Goal: Information Seeking & Learning: Understand process/instructions

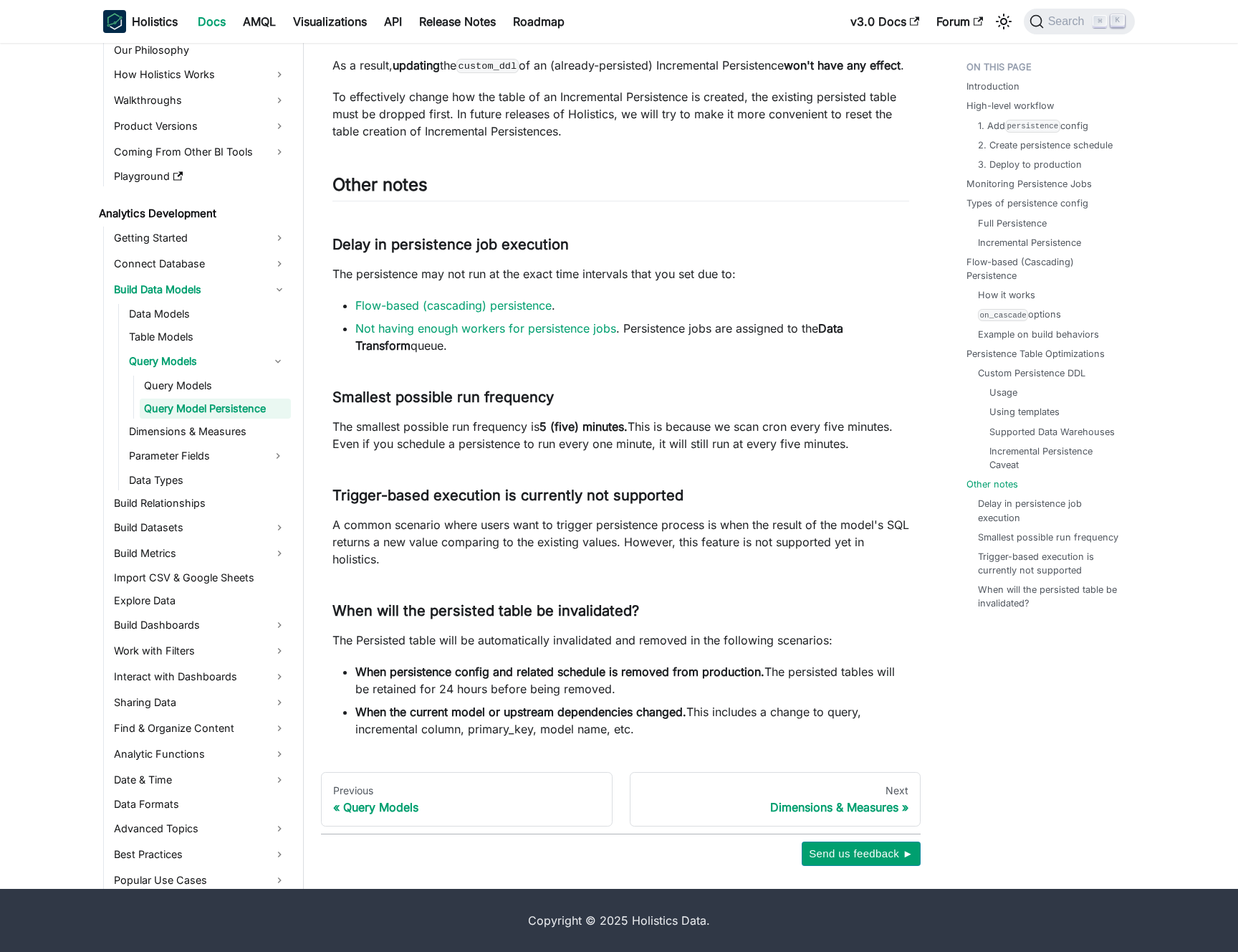
click at [403, 430] on p "The smallest possible run frequency is 5 (five) minutes. This is because we sca…" at bounding box center [621, 435] width 577 height 35
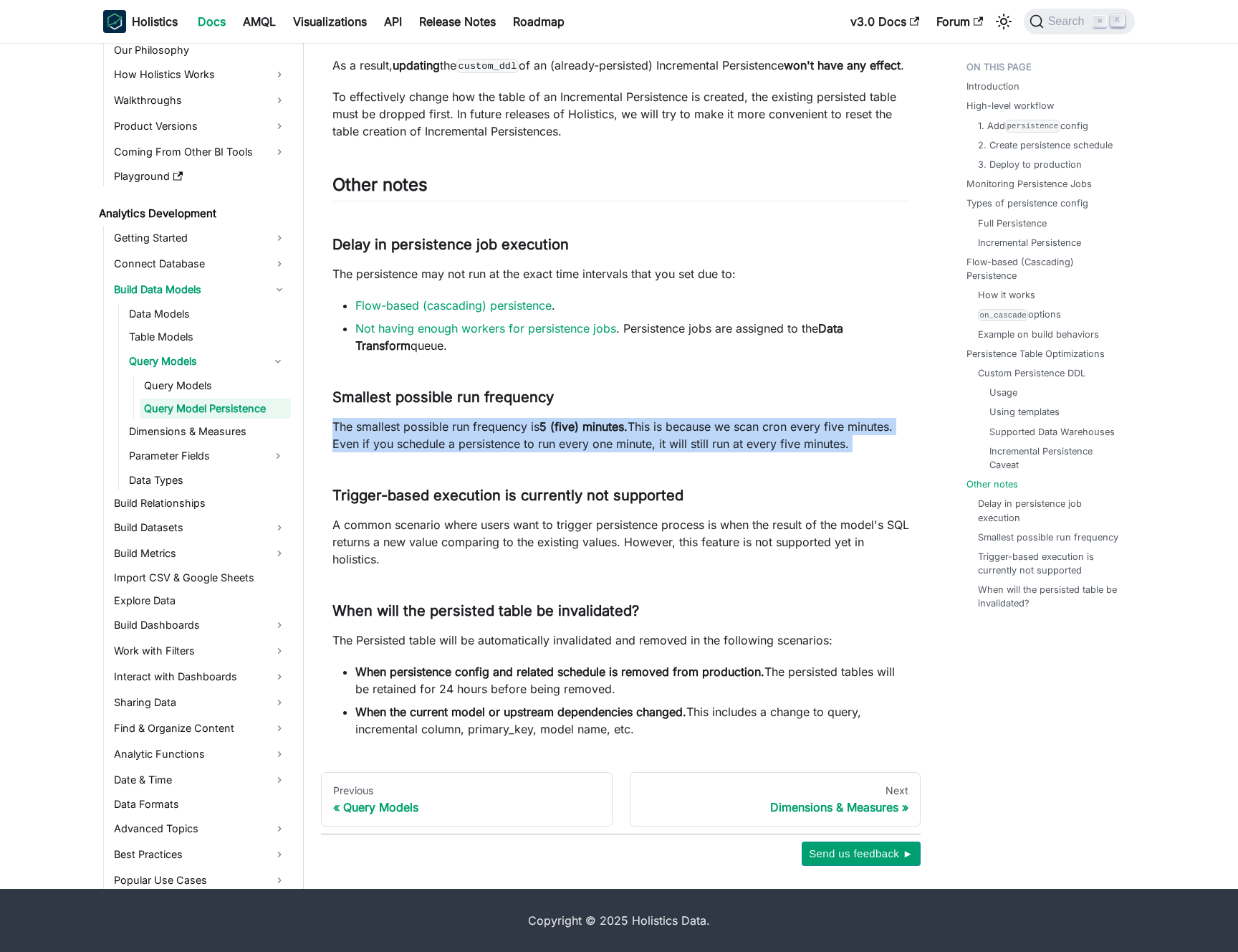
click at [403, 430] on p "The smallest possible run frequency is 5 (five) minutes. This is because we sca…" at bounding box center [621, 435] width 577 height 35
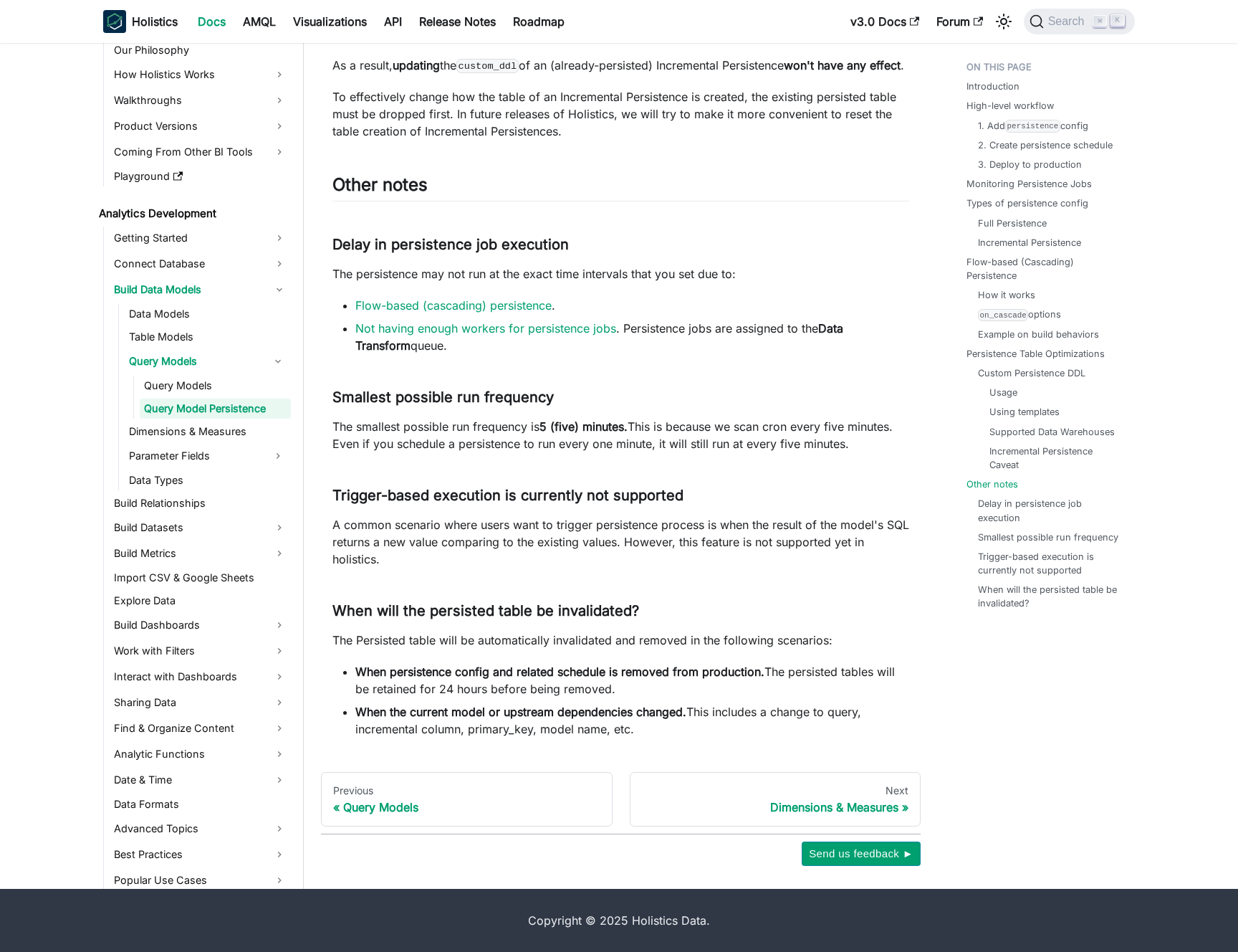
click at [417, 442] on p "The smallest possible run frequency is 5 (five) minutes. This is because we sca…" at bounding box center [621, 435] width 577 height 35
drag, startPoint x: 417, startPoint y: 442, endPoint x: 395, endPoint y: 449, distance: 23.1
click at [395, 449] on p "The smallest possible run frequency is 5 (five) minutes. This is because we sca…" at bounding box center [621, 435] width 577 height 35
drag, startPoint x: 405, startPoint y: 440, endPoint x: 412, endPoint y: 435, distance: 8.6
click at [412, 435] on p "The smallest possible run frequency is 5 (five) minutes. This is because we sca…" at bounding box center [621, 435] width 577 height 35
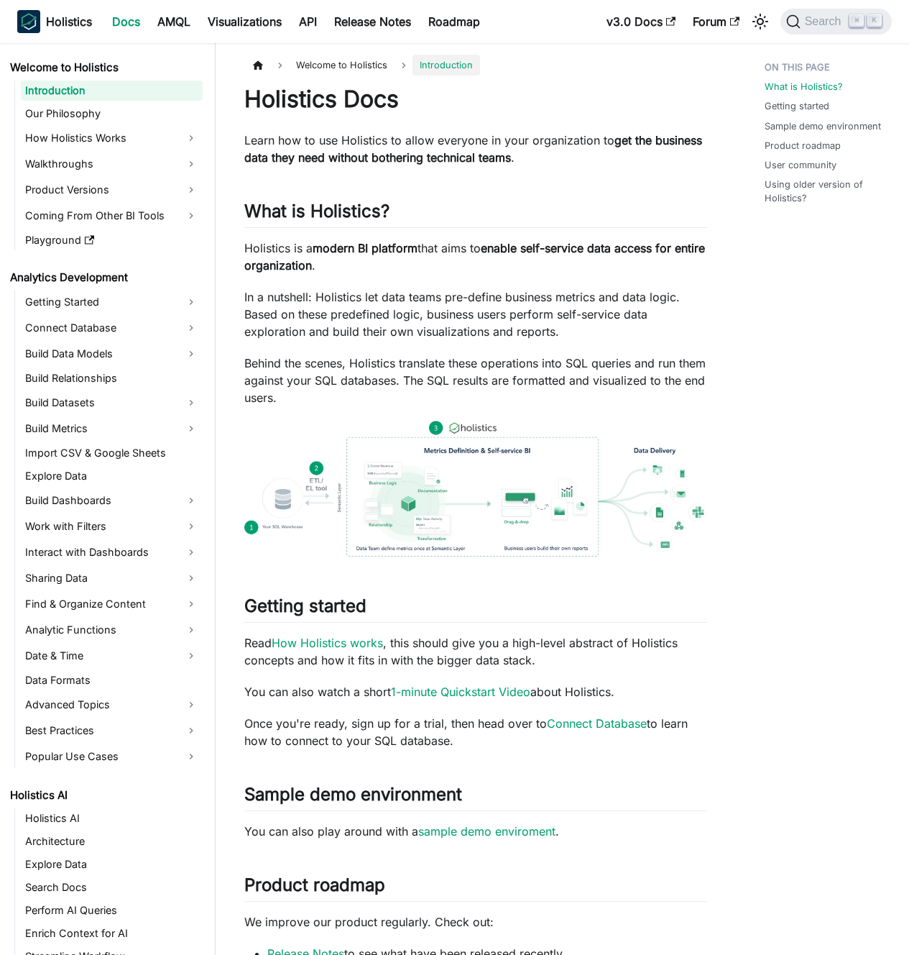
click at [503, 376] on p "Behind the scenes, Holistics translate these operations into SQL queries and ru…" at bounding box center [475, 380] width 463 height 52
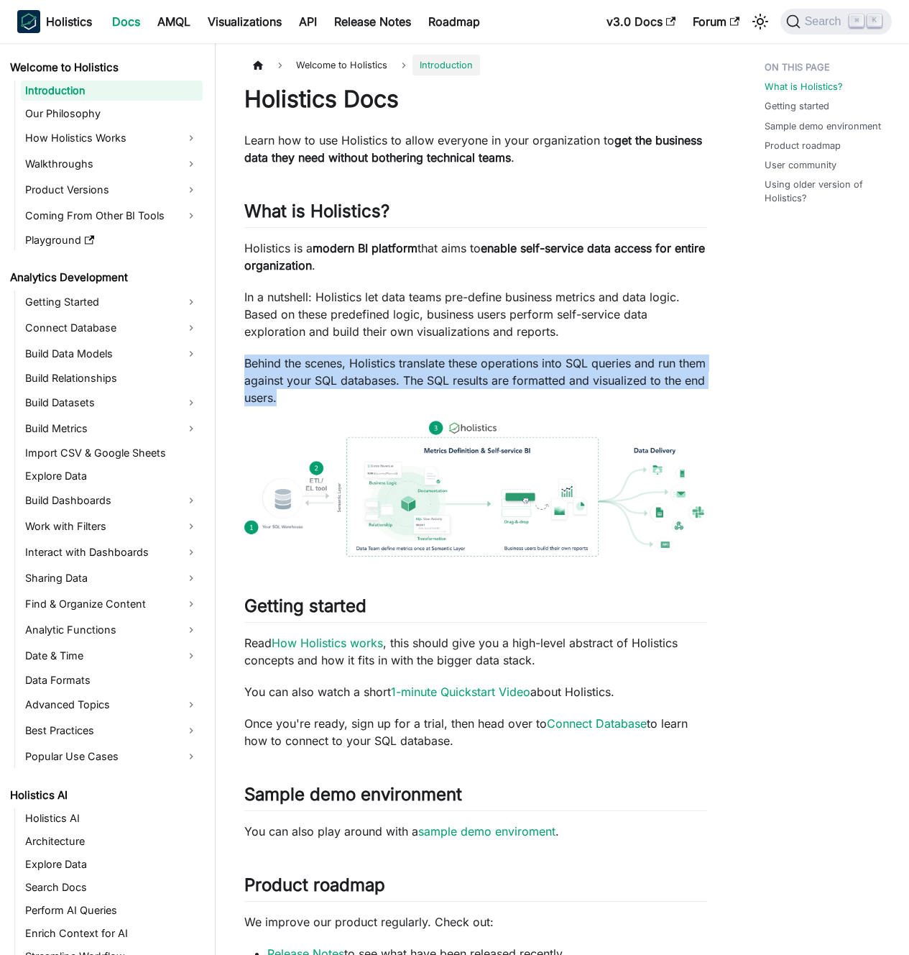
click at [502, 376] on p "Behind the scenes, Holistics translate these operations into SQL queries and ru…" at bounding box center [475, 380] width 463 height 52
drag, startPoint x: 485, startPoint y: 369, endPoint x: 469, endPoint y: 319, distance: 53.0
click at [485, 368] on p "Behind the scenes, Holistics translate these operations into SQL queries and ru…" at bounding box center [475, 380] width 463 height 52
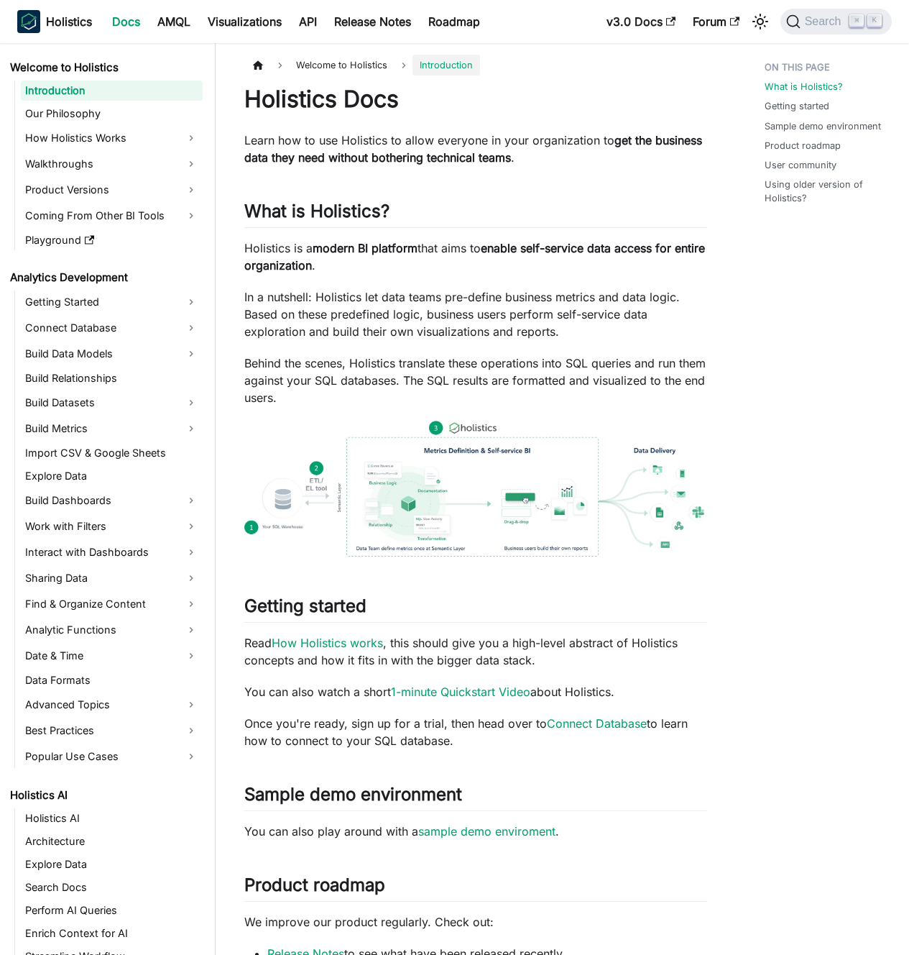
click at [467, 316] on p "In a nutshell: Holistics let data teams pre-define business metrics and data lo…" at bounding box center [475, 314] width 463 height 52
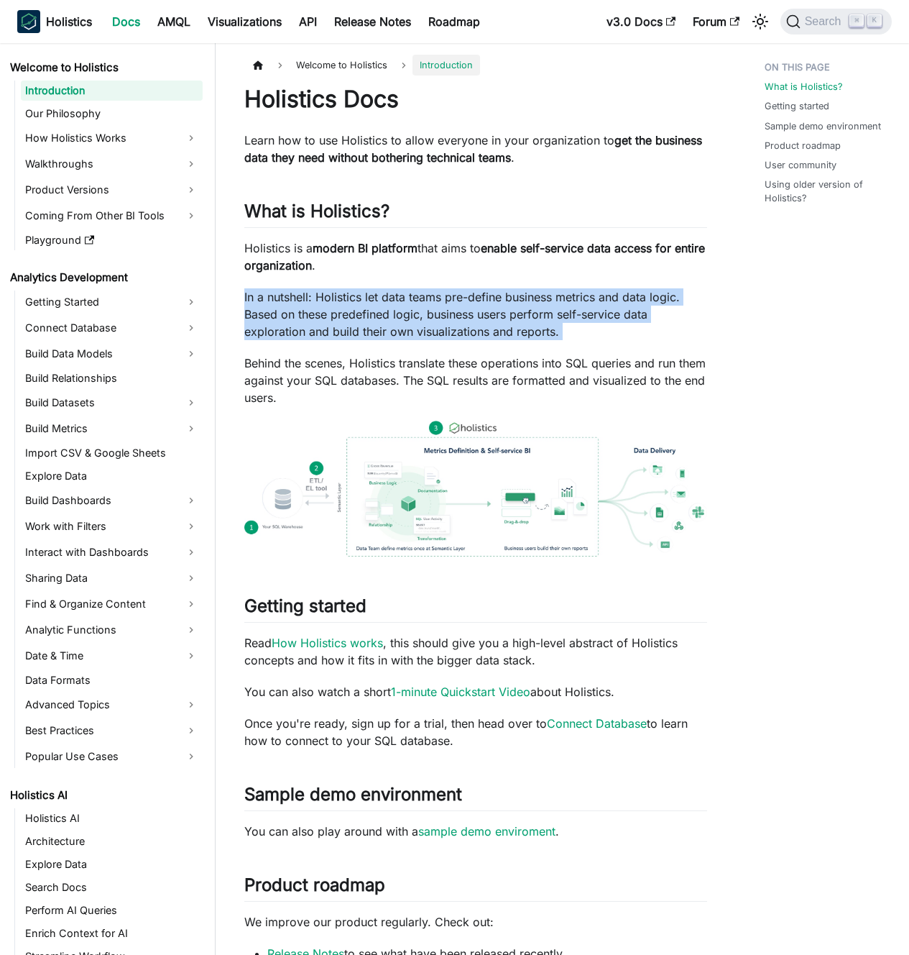
click at [467, 316] on p "In a nutshell: Holistics let data teams pre-define business metrics and data lo…" at bounding box center [475, 314] width 463 height 52
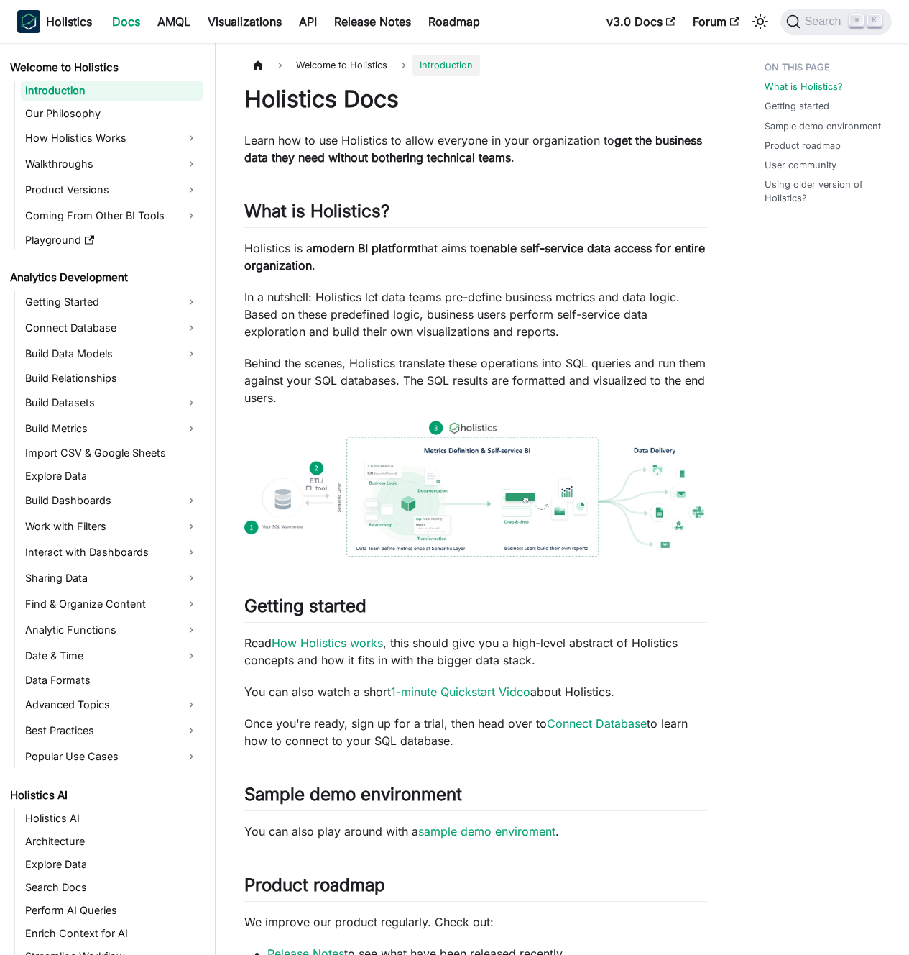
click at [484, 319] on p "In a nutshell: Holistics let data teams pre-define business metrics and data lo…" at bounding box center [475, 314] width 463 height 52
click at [469, 316] on p "In a nutshell: Holistics let data teams pre-define business metrics and data lo…" at bounding box center [475, 314] width 463 height 52
click at [456, 318] on p "In a nutshell: Holistics let data teams pre-define business metrics and data lo…" at bounding box center [475, 314] width 463 height 52
drag, startPoint x: 455, startPoint y: 317, endPoint x: 443, endPoint y: 313, distance: 12.7
click at [443, 313] on p "In a nutshell: Holistics let data teams pre-define business metrics and data lo…" at bounding box center [475, 314] width 463 height 52
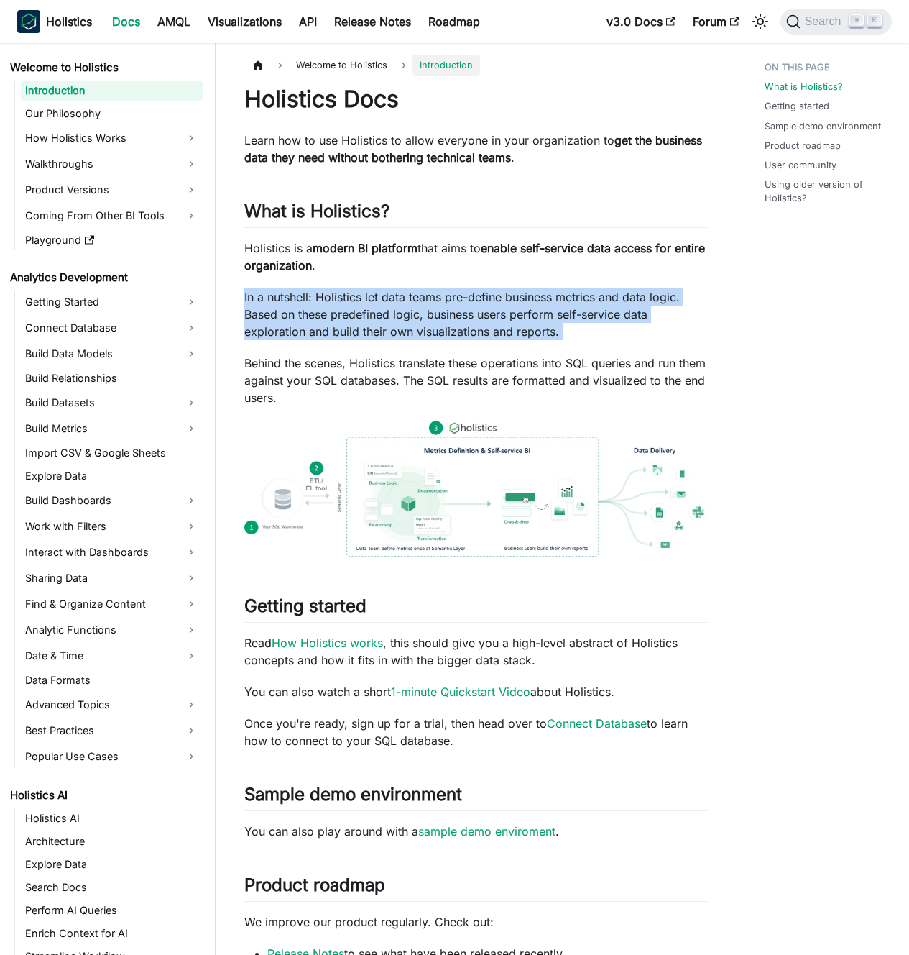
click at [443, 313] on p "In a nutshell: Holistics let data teams pre-define business metrics and data lo…" at bounding box center [475, 314] width 463 height 52
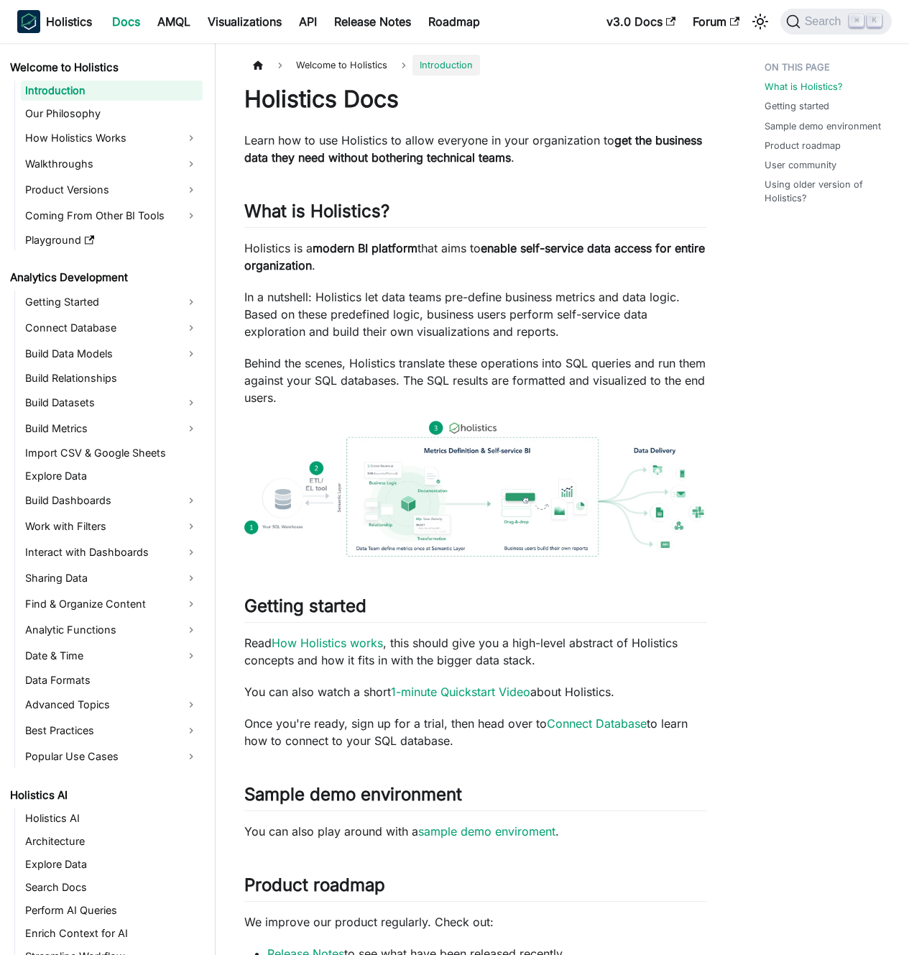
click at [424, 310] on p "In a nutshell: Holistics let data teams pre-define business metrics and data lo…" at bounding box center [475, 314] width 463 height 52
click at [501, 334] on p "In a nutshell: Holistics let data teams pre-define business metrics and data lo…" at bounding box center [475, 314] width 463 height 52
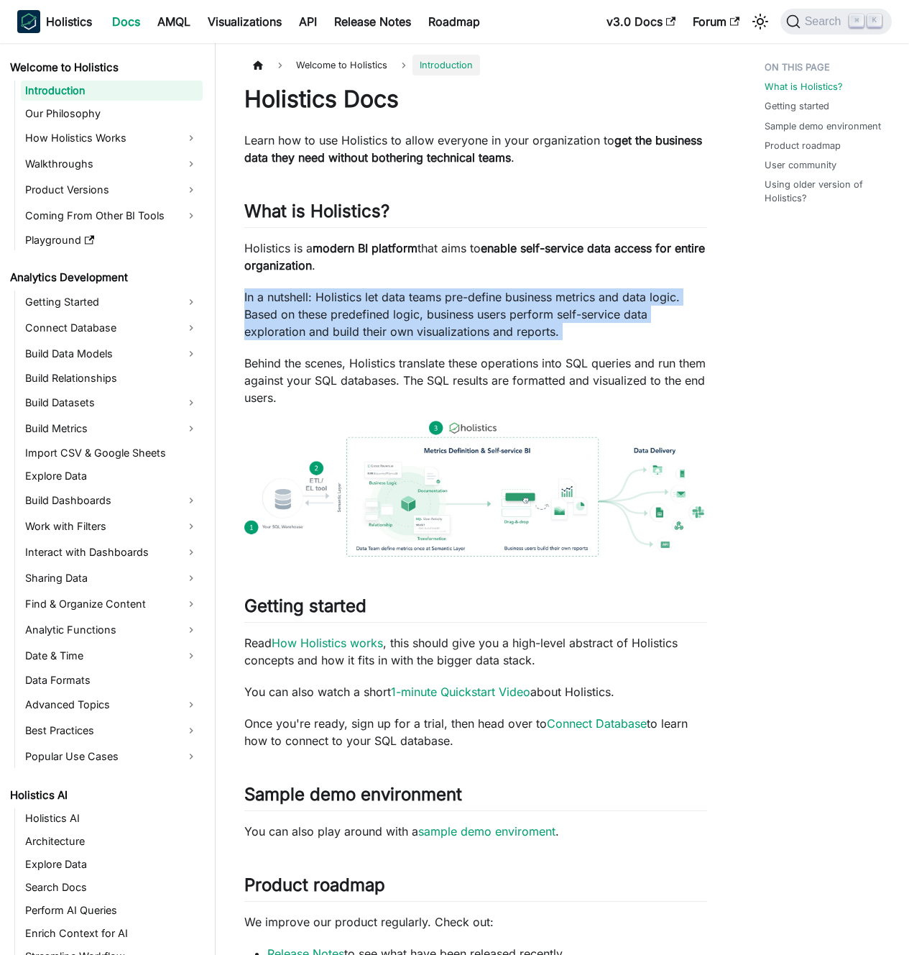
click at [501, 334] on p "In a nutshell: Holistics let data teams pre-define business metrics and data lo…" at bounding box center [475, 314] width 463 height 52
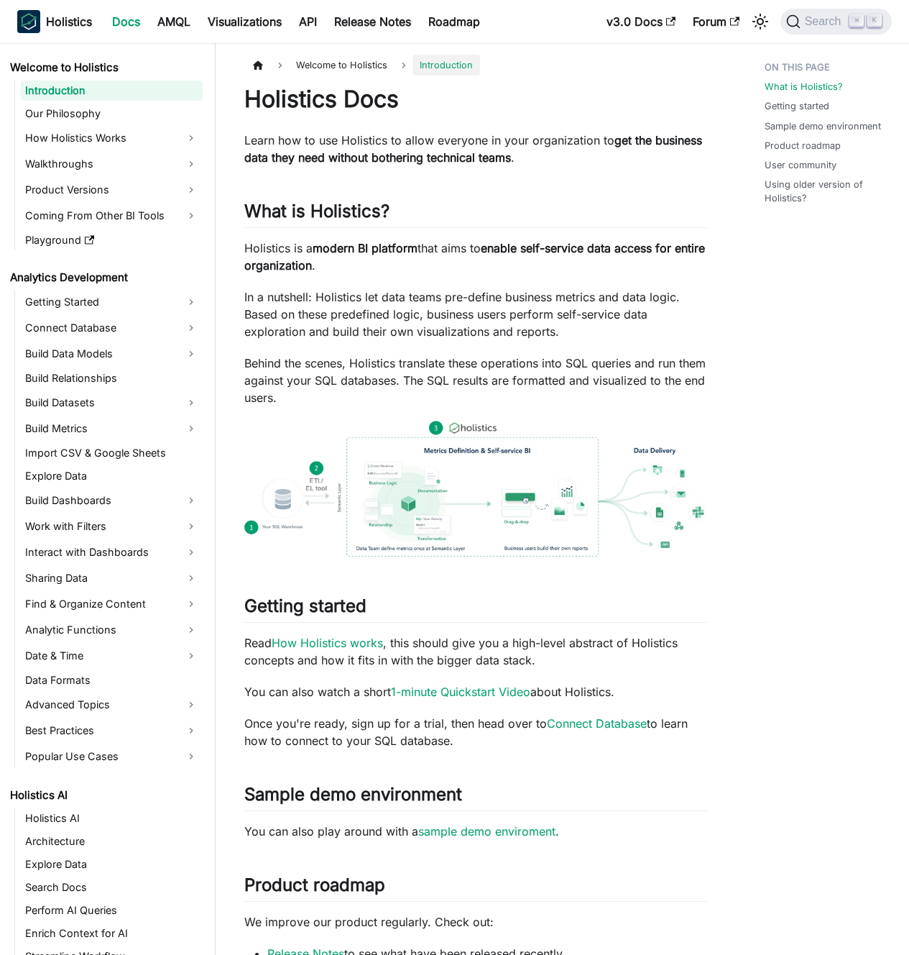
click at [488, 332] on p "In a nutshell: Holistics let data teams pre-define business metrics and data lo…" at bounding box center [475, 314] width 463 height 52
click at [484, 357] on p "Behind the scenes, Holistics translate these operations into SQL queries and ru…" at bounding box center [475, 380] width 463 height 52
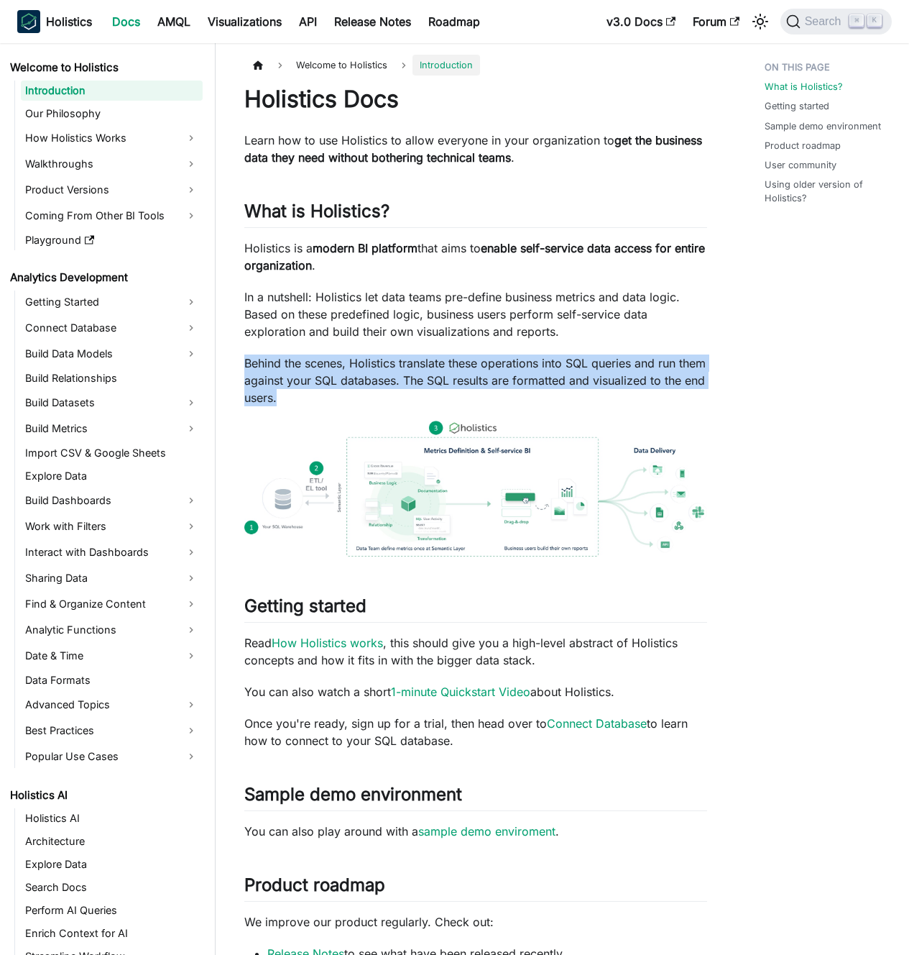
click at [484, 357] on p "Behind the scenes, Holistics translate these operations into SQL queries and ru…" at bounding box center [475, 380] width 463 height 52
click at [475, 356] on p "Behind the scenes, Holistics translate these operations into SQL queries and ru…" at bounding box center [475, 380] width 463 height 52
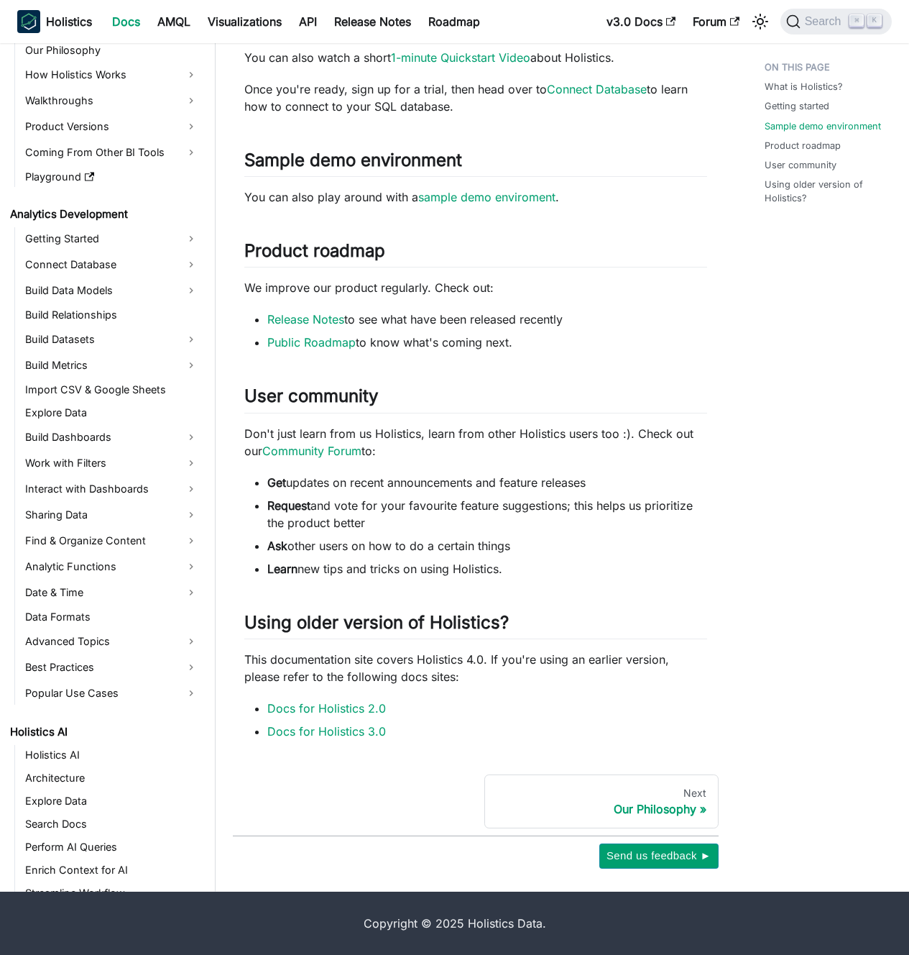
click at [453, 415] on div "Holistics Docs Learn how to use Holistics to allow everyone in your organizatio…" at bounding box center [475, 95] width 463 height 1289
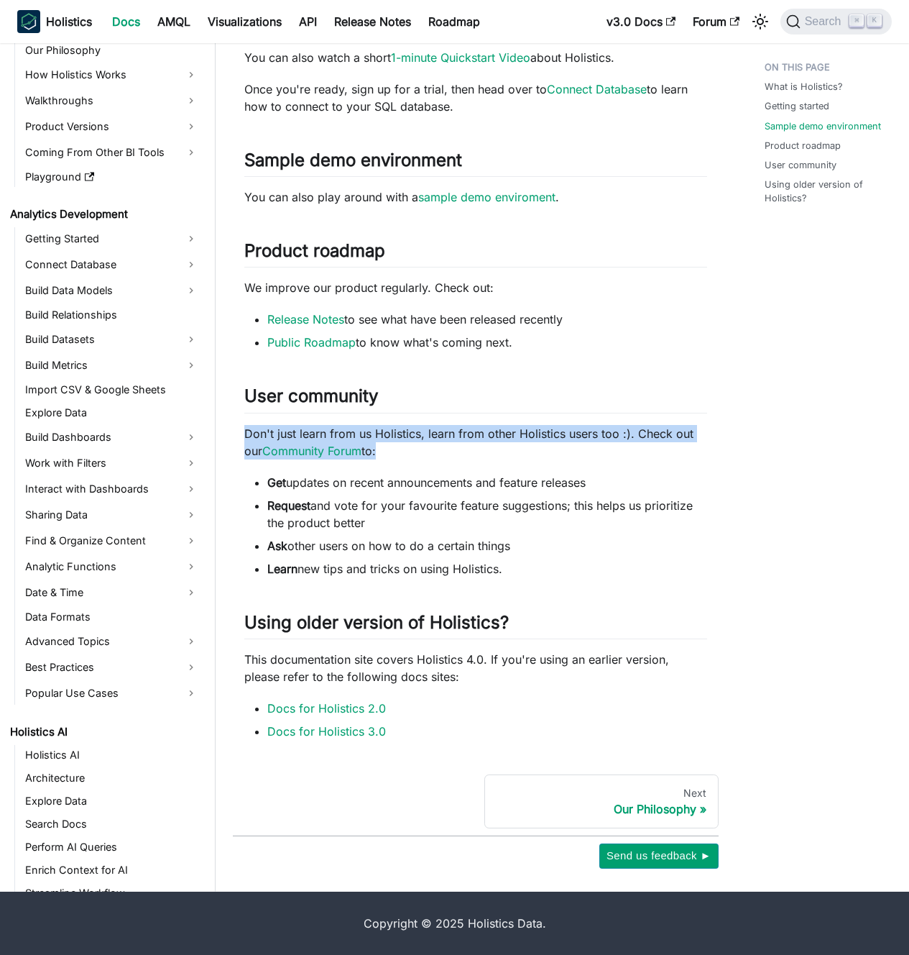
click at [453, 415] on div "Holistics Docs Learn how to use Holistics to allow everyone in your organizatio…" at bounding box center [475, 95] width 463 height 1289
click at [434, 421] on div "Holistics Docs Learn how to use Holistics to allow everyone in your organizatio…" at bounding box center [475, 95] width 463 height 1289
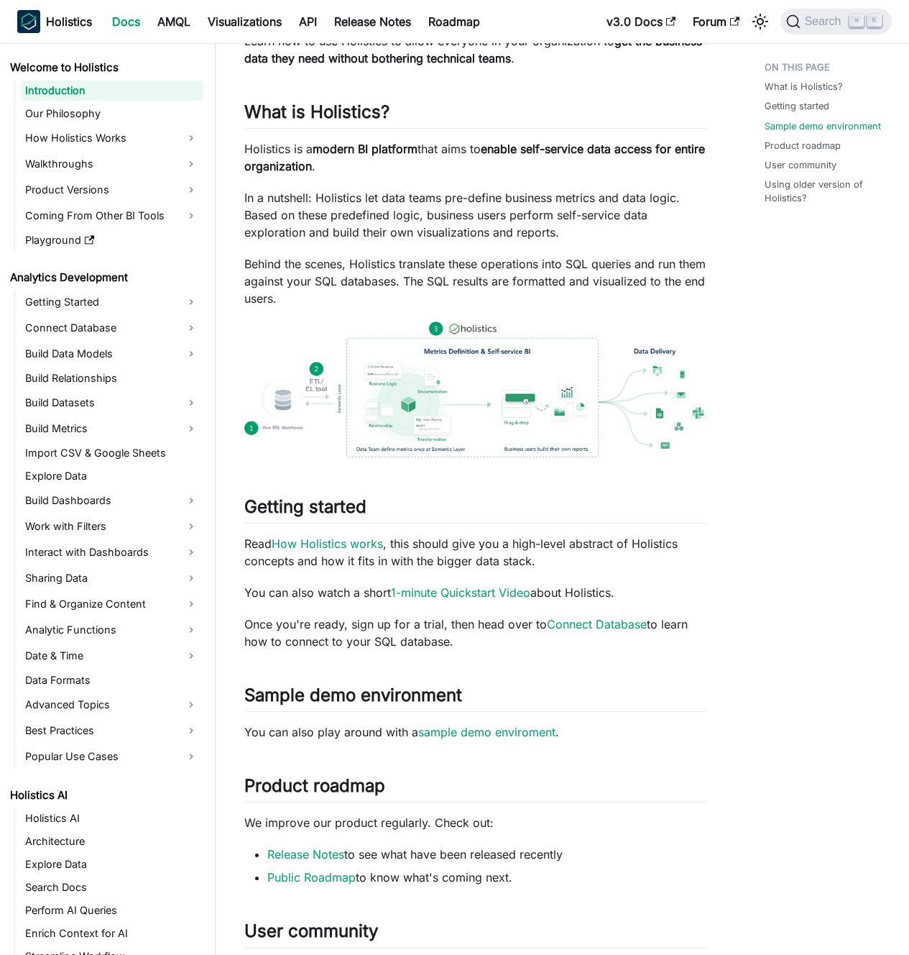
scroll to position [0, 0]
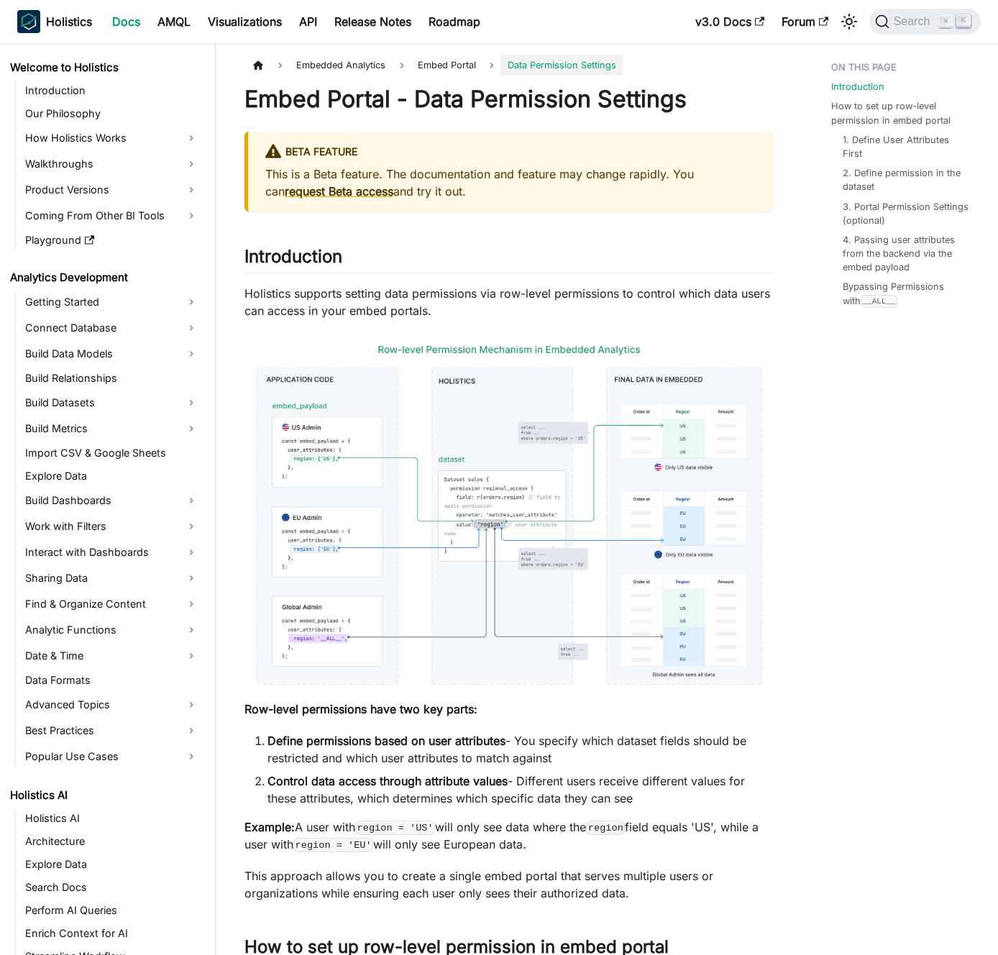
scroll to position [958, 0]
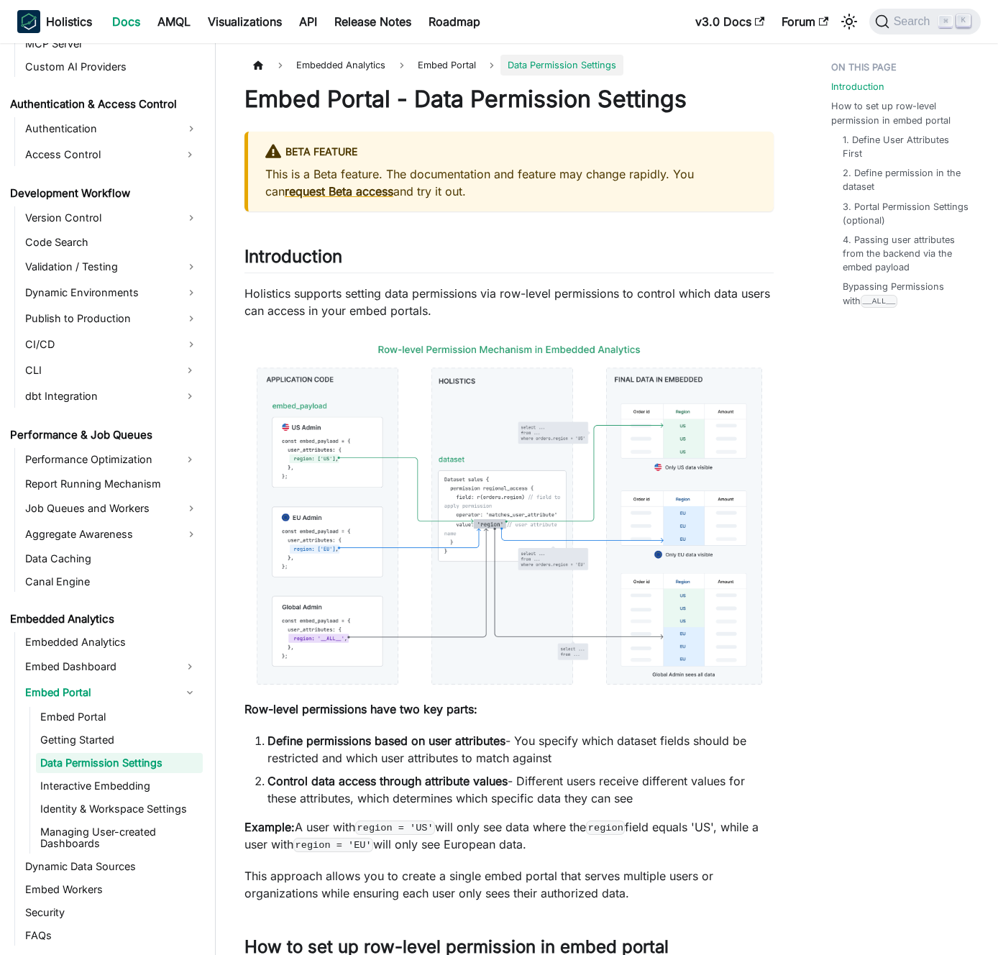
click at [359, 305] on p "Holistics supports setting data permissions via row-level permissions to contro…" at bounding box center [508, 302] width 529 height 35
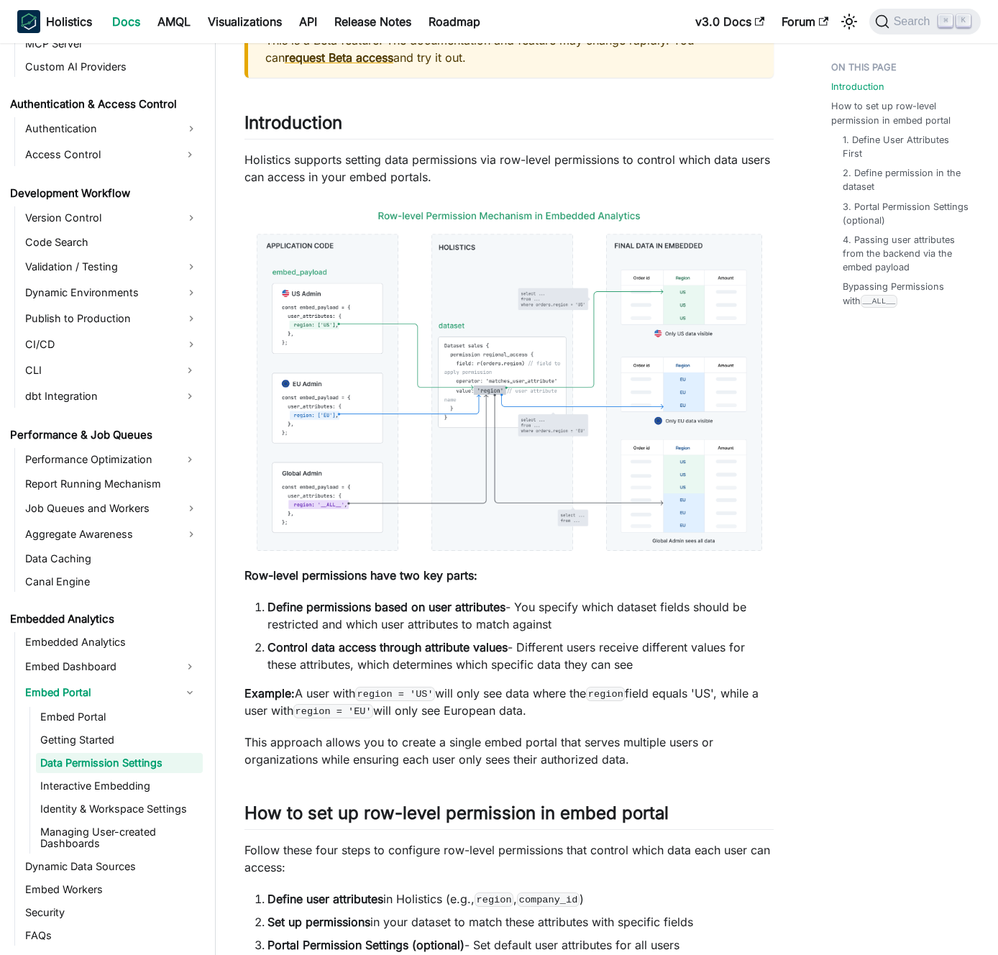
scroll to position [0, 0]
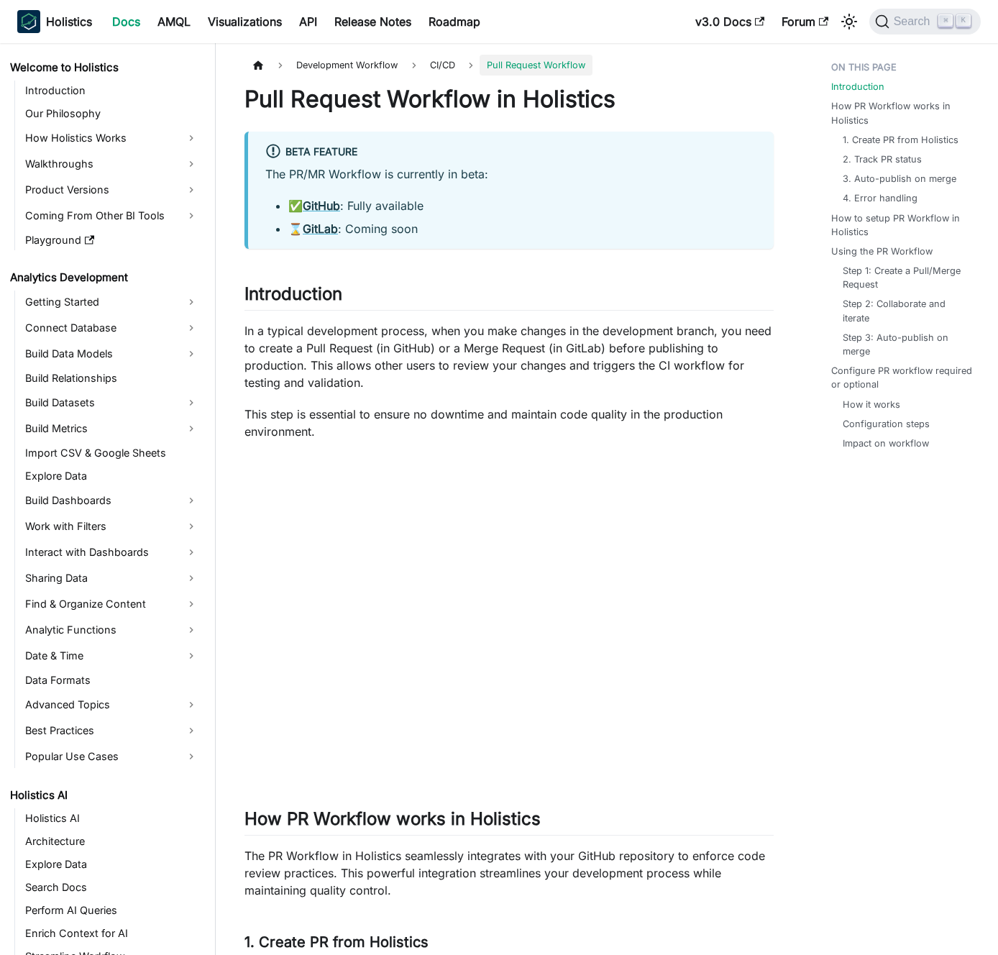
scroll to position [682, 0]
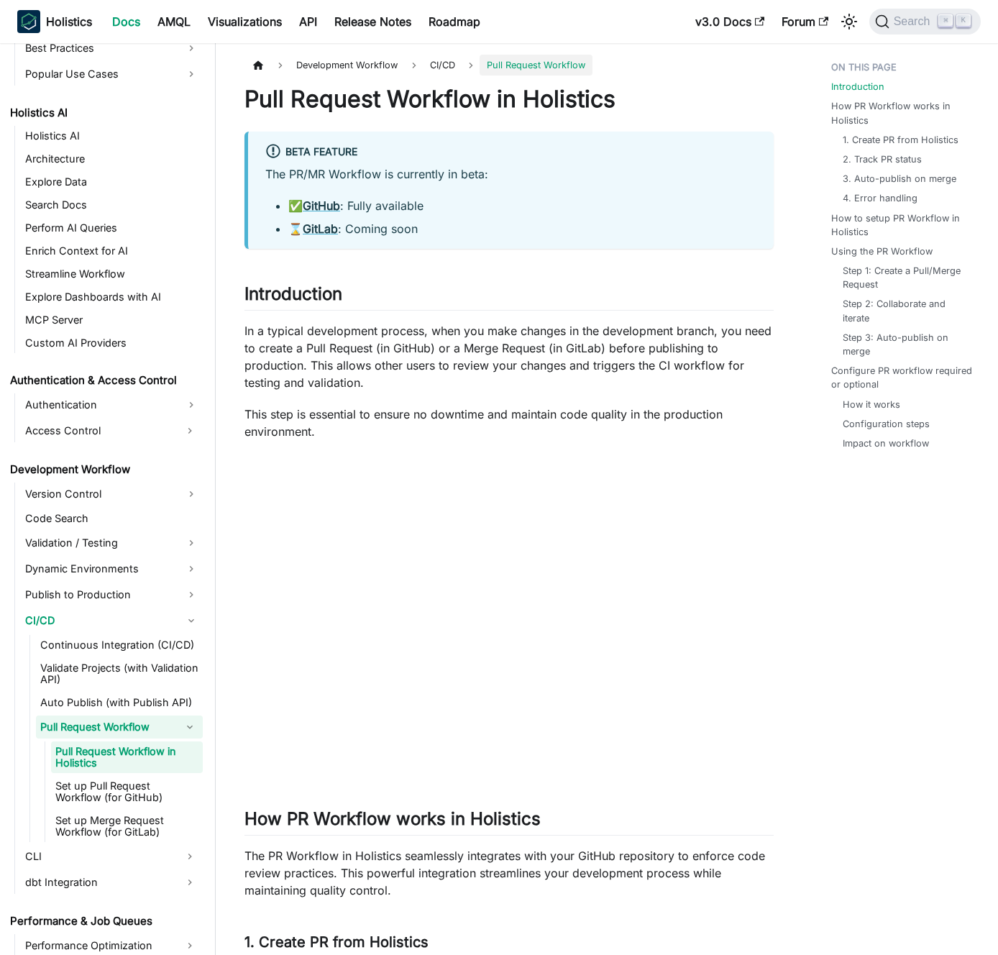
click at [461, 373] on p "In a typical development process, when you make changes in the development bran…" at bounding box center [508, 356] width 529 height 69
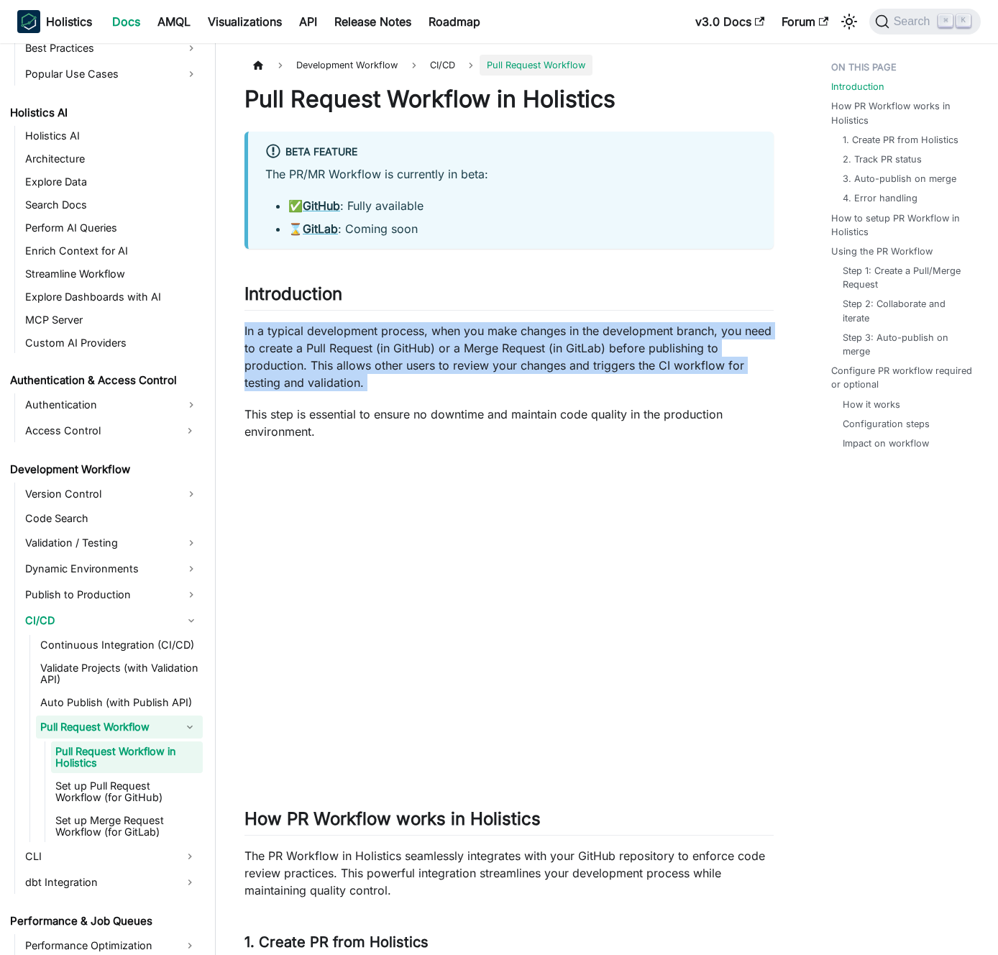
click at [461, 373] on p "In a typical development process, when you make changes in the development bran…" at bounding box center [508, 356] width 529 height 69
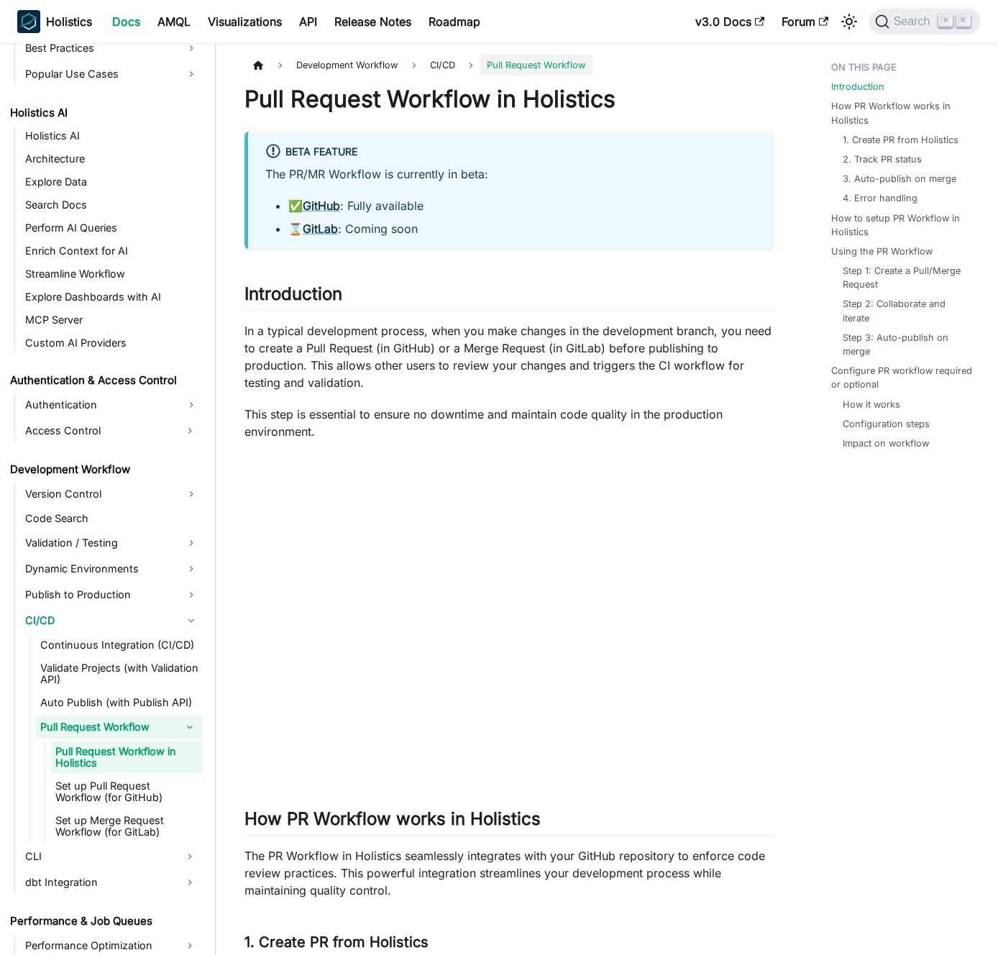
click at [452, 370] on p "In a typical development process, when you make changes in the development bran…" at bounding box center [508, 356] width 529 height 69
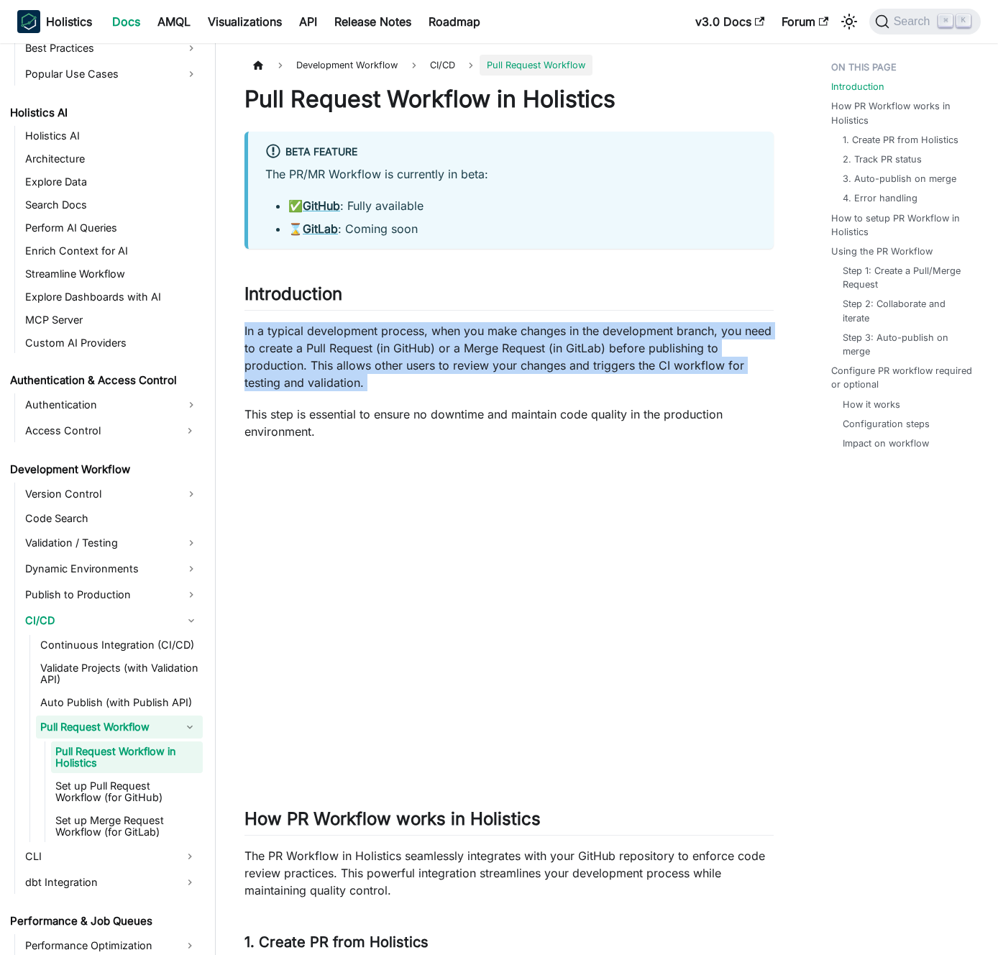
click at [452, 370] on p "In a typical development process, when you make changes in the development bran…" at bounding box center [508, 356] width 529 height 69
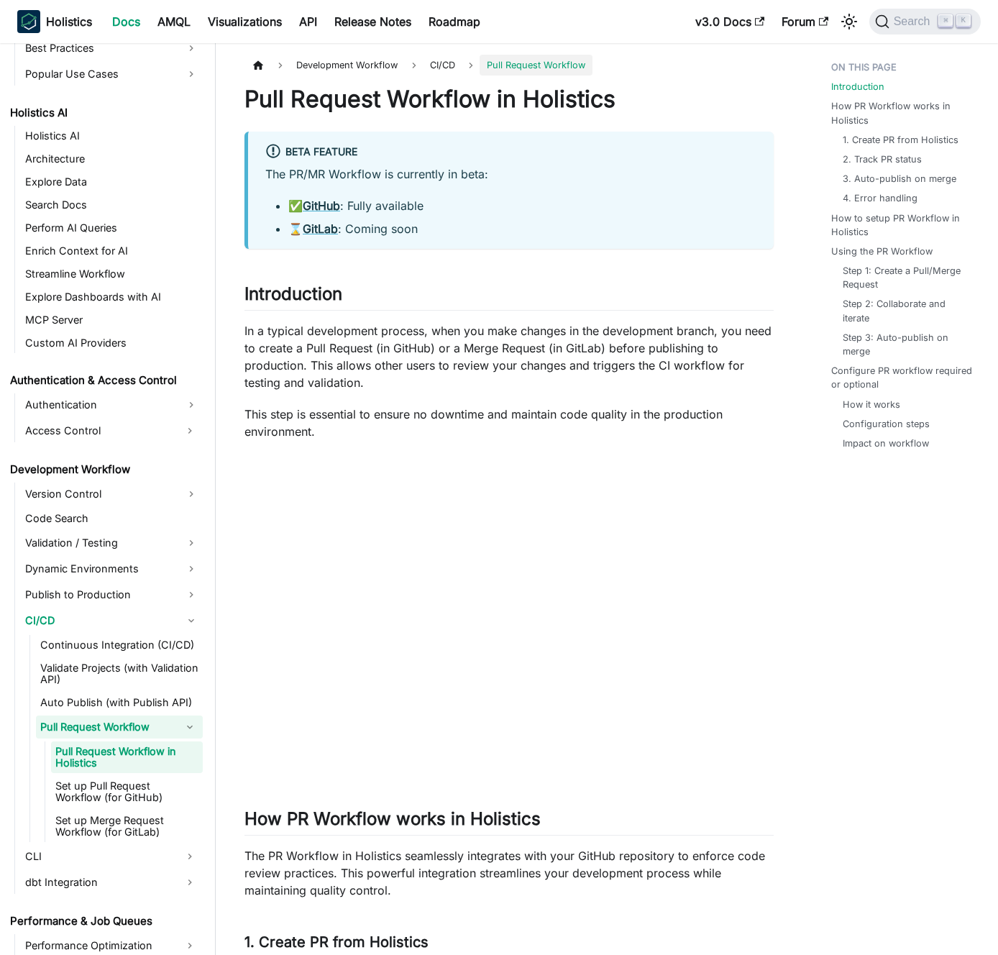
click at [443, 368] on p "In a typical development process, when you make changes in the development bran…" at bounding box center [508, 356] width 529 height 69
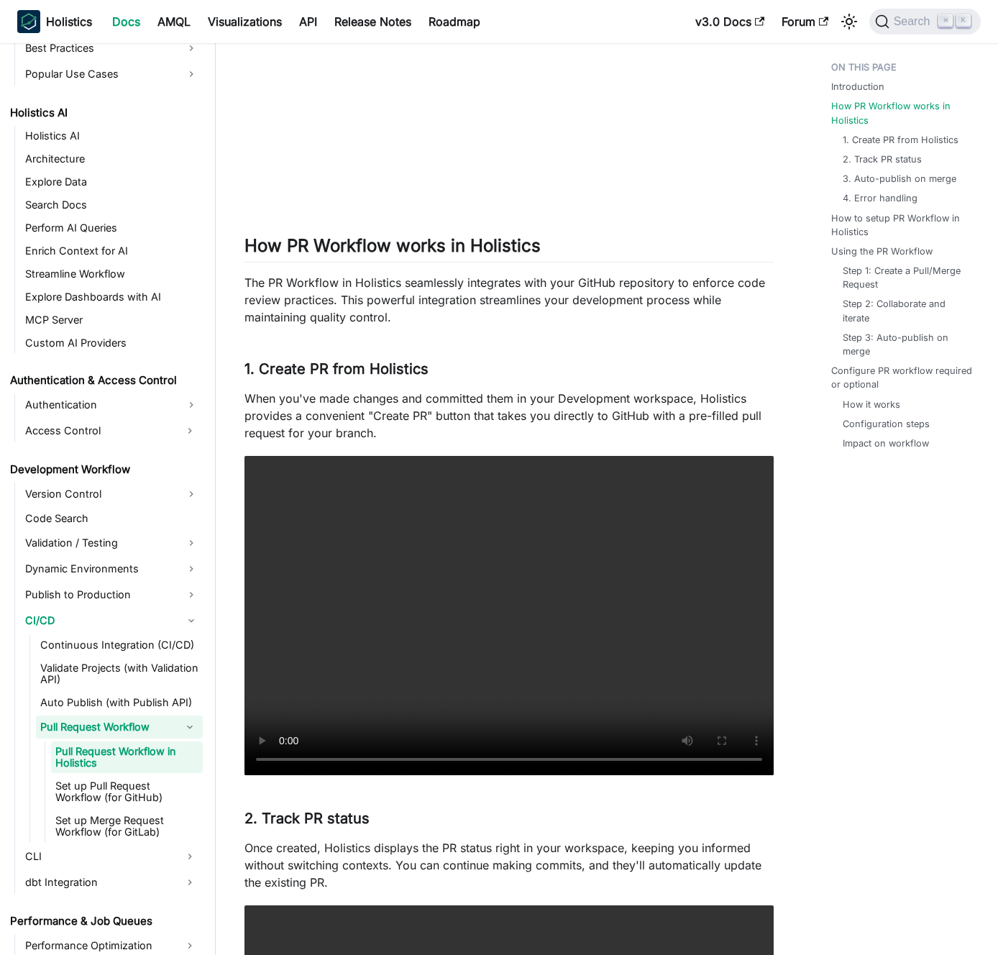
scroll to position [622, 0]
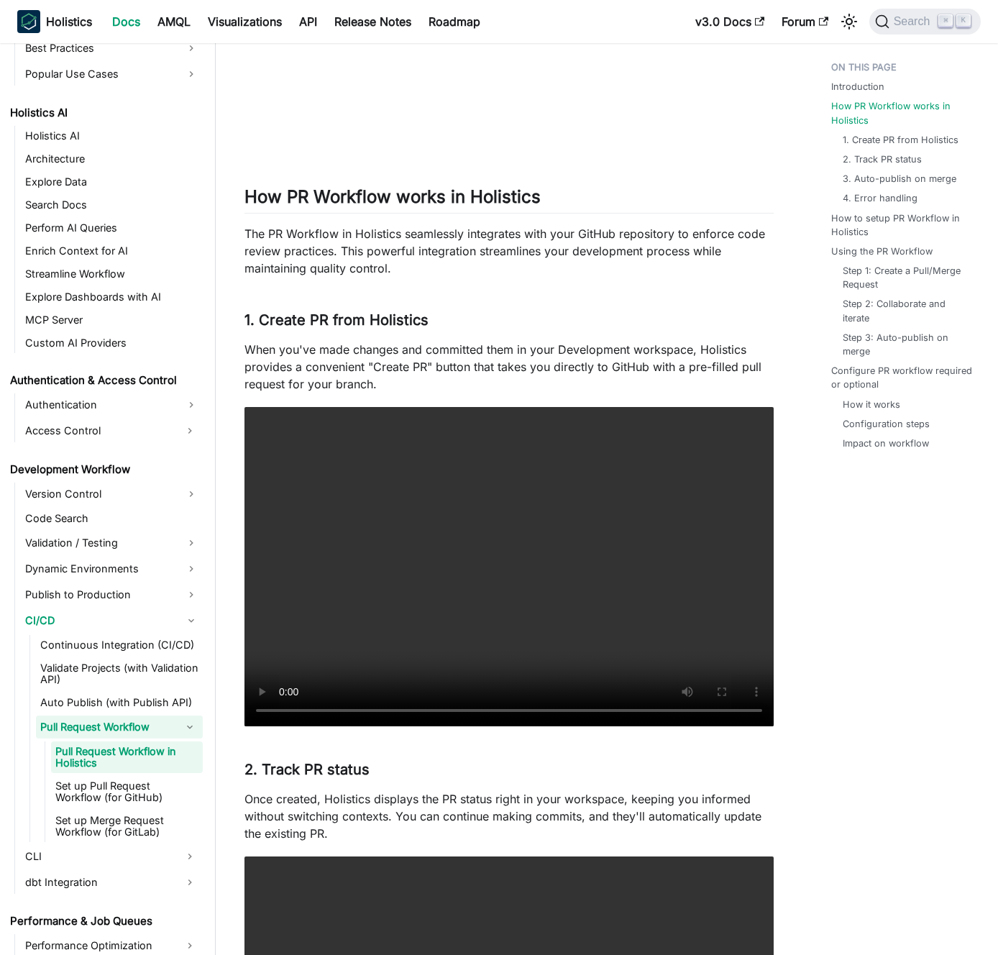
click at [439, 365] on p "When you've made changes and committed them in your Development workspace, Holi…" at bounding box center [508, 367] width 529 height 52
click at [426, 363] on p "When you've made changes and committed them in your Development workspace, Holi…" at bounding box center [508, 367] width 529 height 52
click at [551, 198] on link "​" at bounding box center [549, 196] width 17 height 21
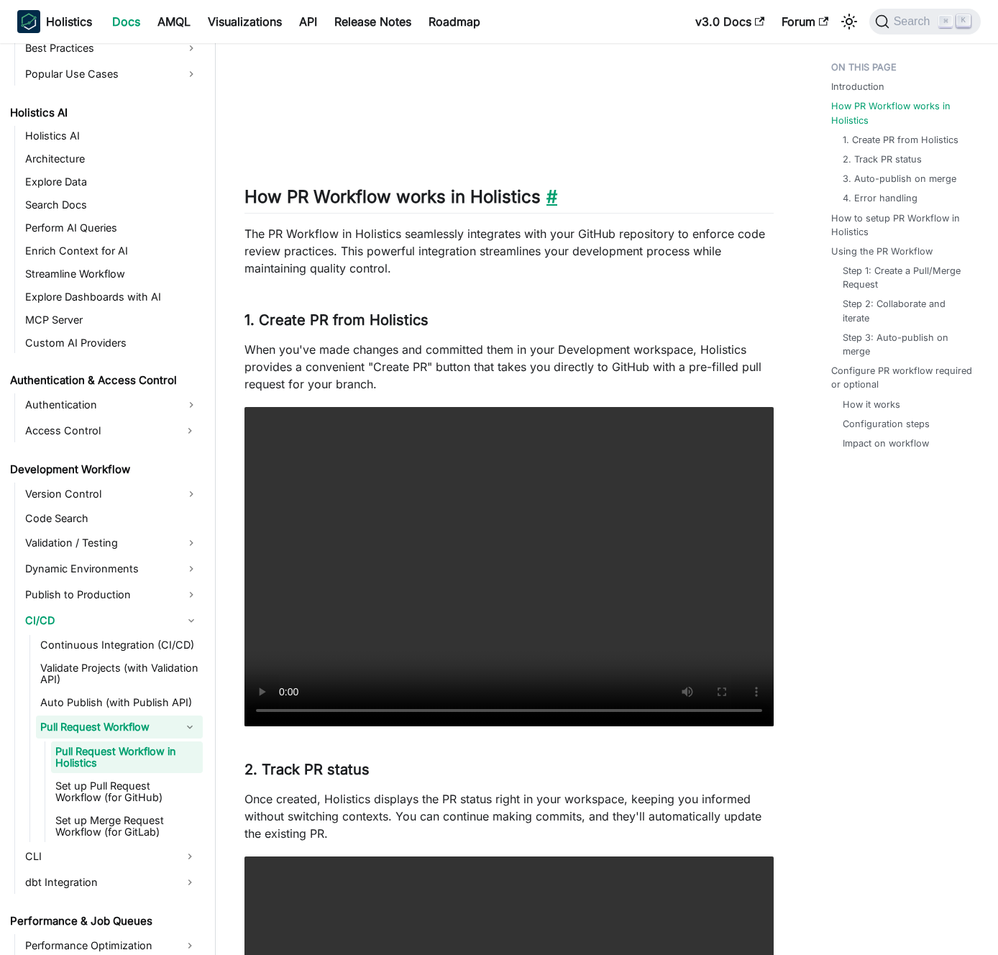
scroll to position [758, 0]
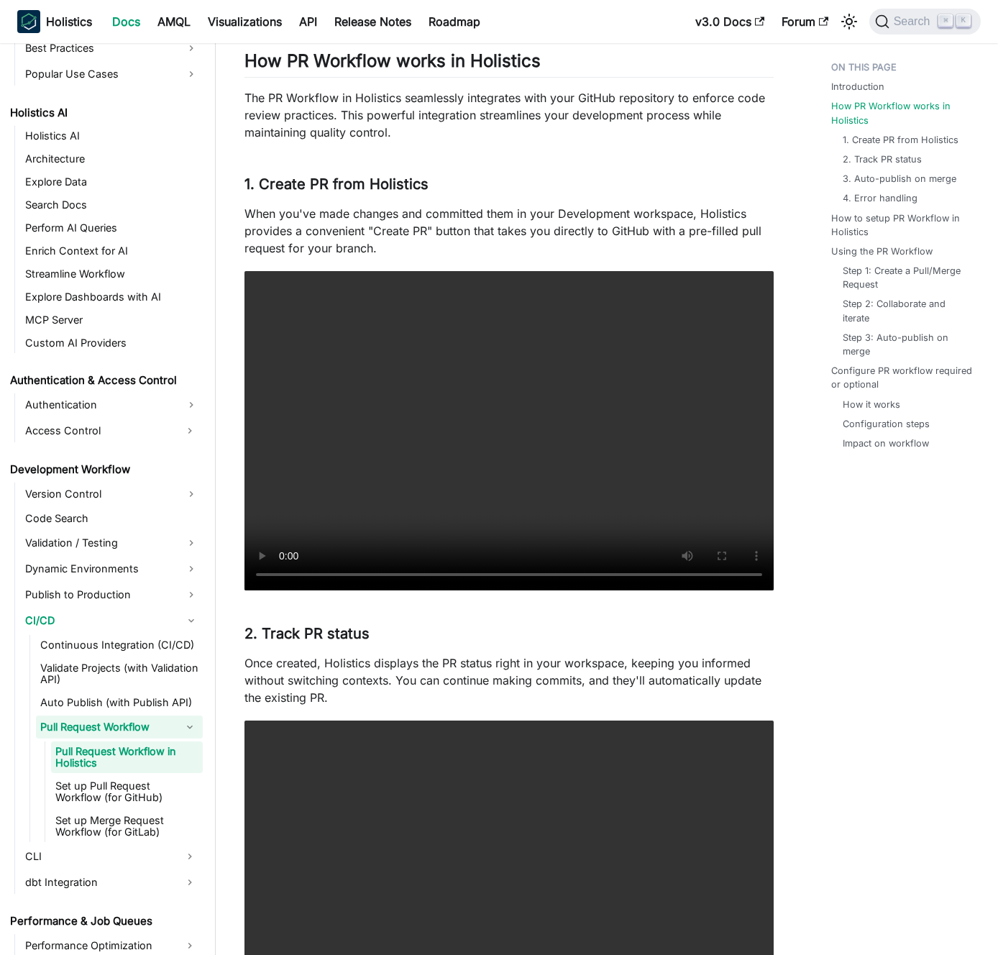
click at [426, 235] on p "When you've made changes and committed them in your Development workspace, Holi…" at bounding box center [508, 231] width 529 height 52
click at [417, 234] on p "When you've made changes and committed them in your Development workspace, Holi…" at bounding box center [508, 231] width 529 height 52
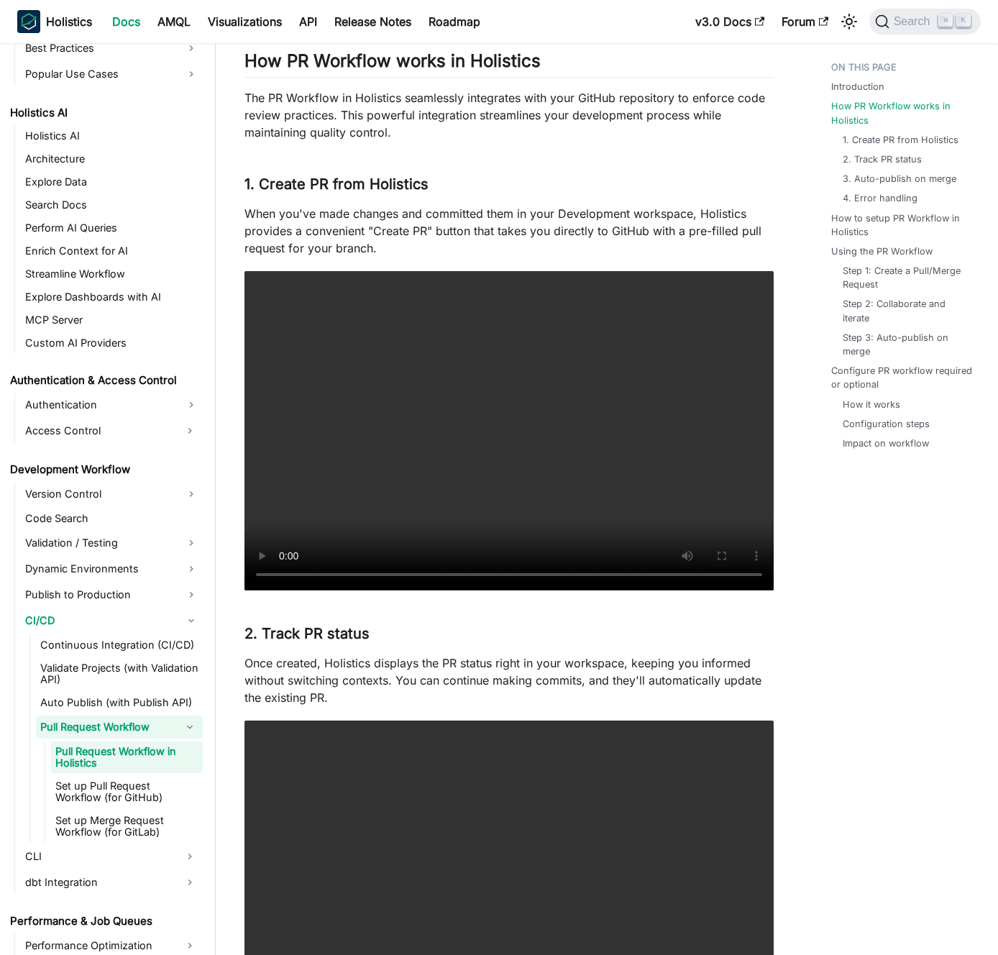
click at [417, 234] on p "When you've made changes and committed them in your Development workspace, Holi…" at bounding box center [508, 231] width 529 height 52
click at [411, 233] on p "When you've made changes and committed them in your Development workspace, Holi…" at bounding box center [508, 231] width 529 height 52
click at [386, 234] on p "When you've made changes and committed them in your Development workspace, Holi…" at bounding box center [508, 231] width 529 height 52
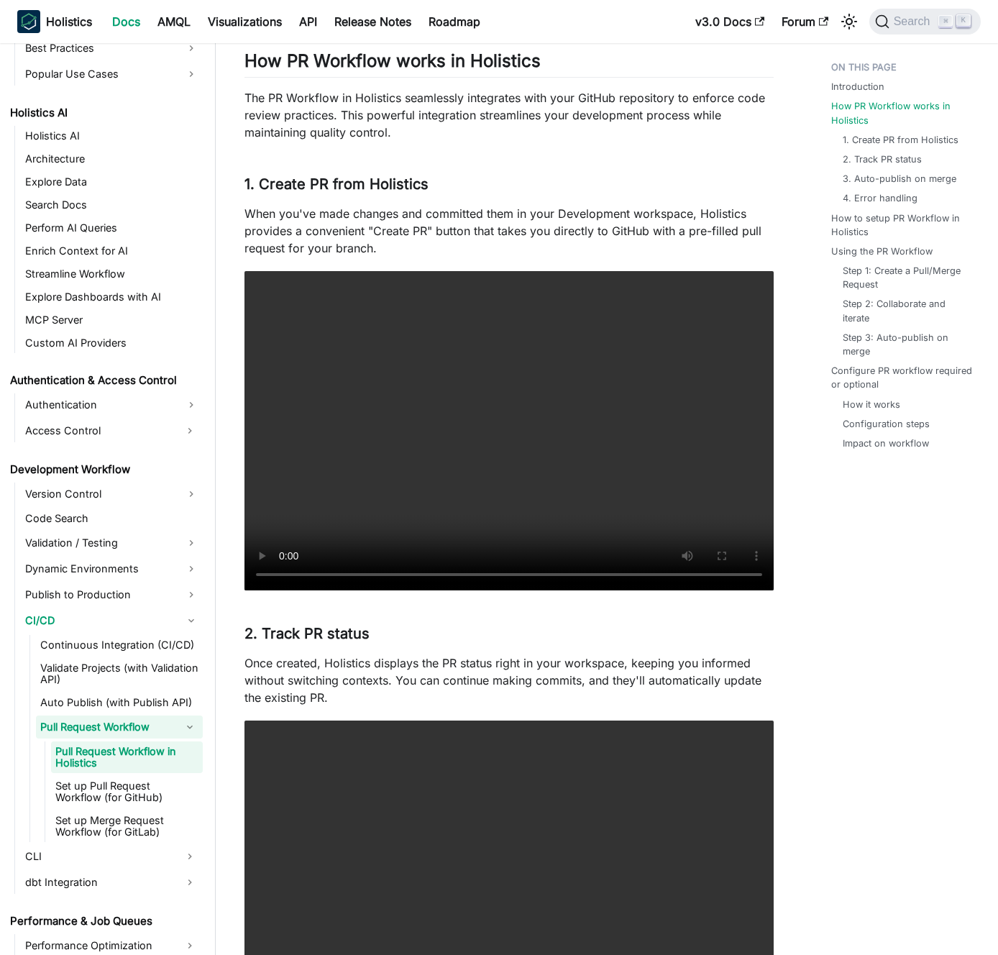
click at [377, 224] on p "When you've made changes and committed them in your Development workspace, Holi…" at bounding box center [508, 231] width 529 height 52
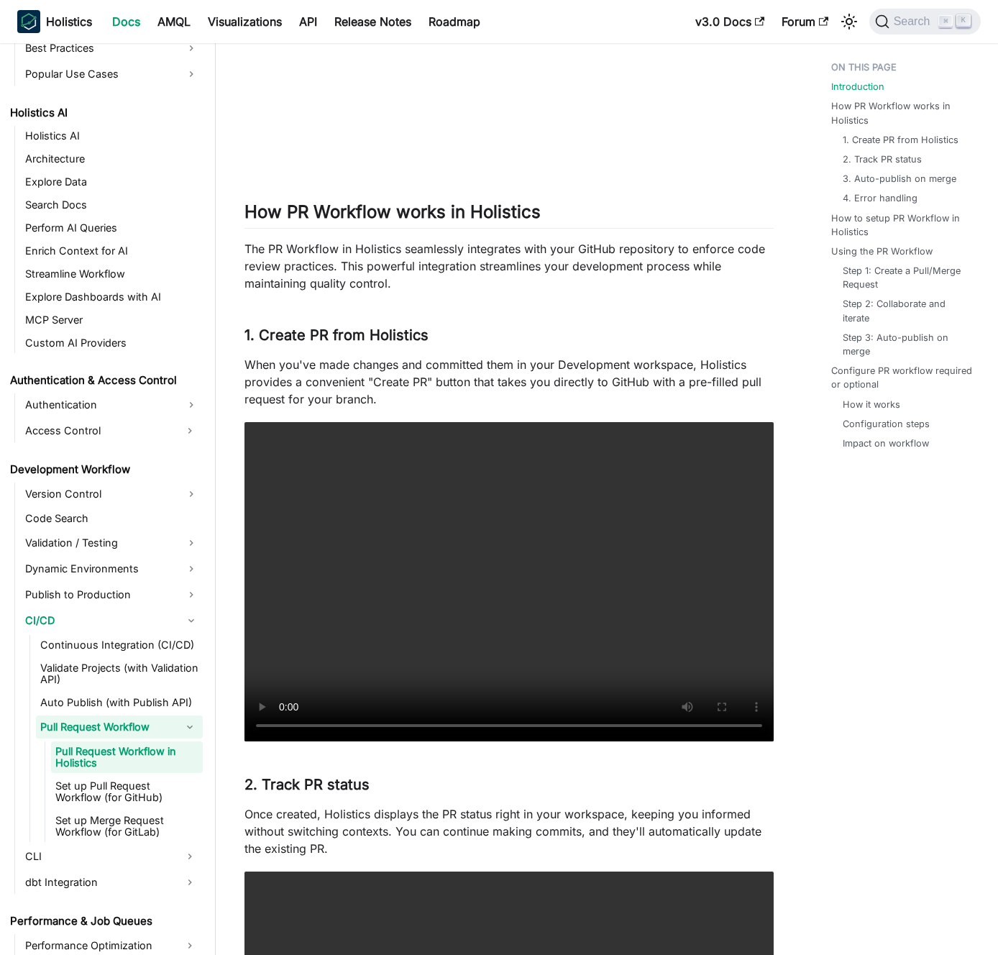
scroll to position [68, 0]
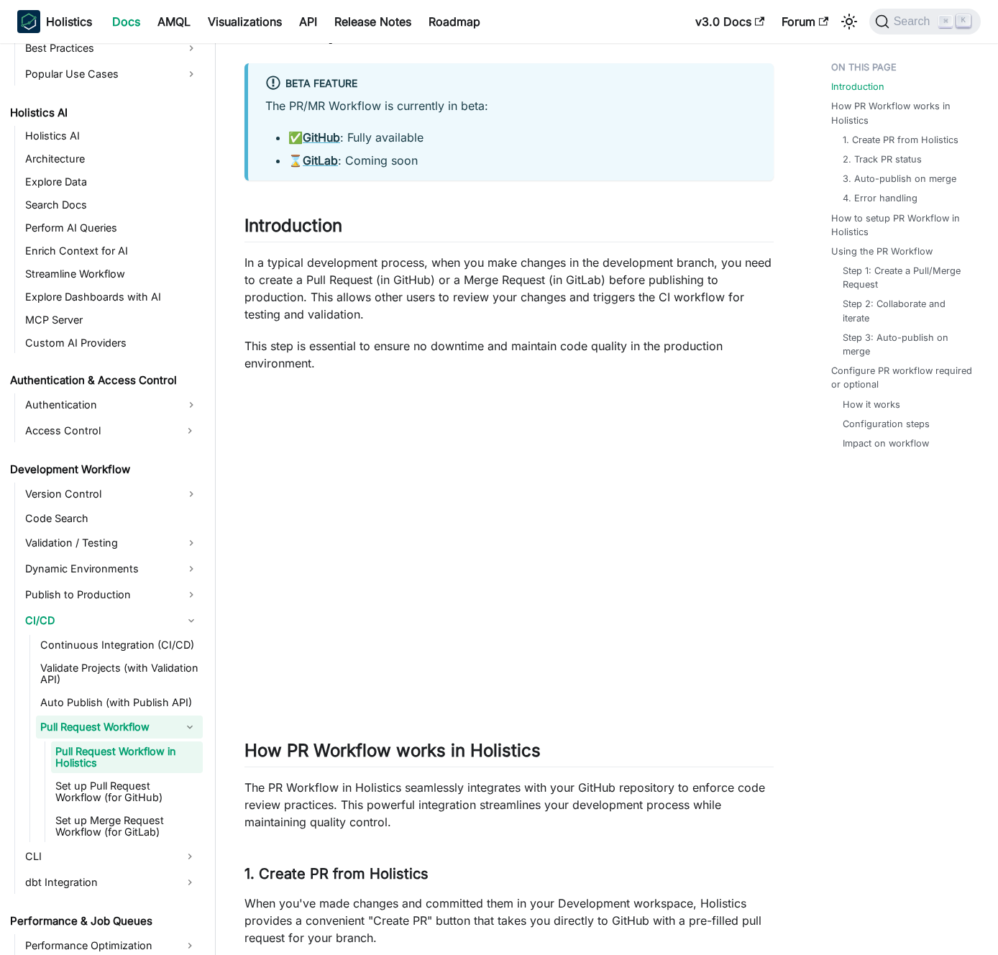
click at [318, 298] on p "In a typical development process, when you make changes in the development bran…" at bounding box center [508, 288] width 529 height 69
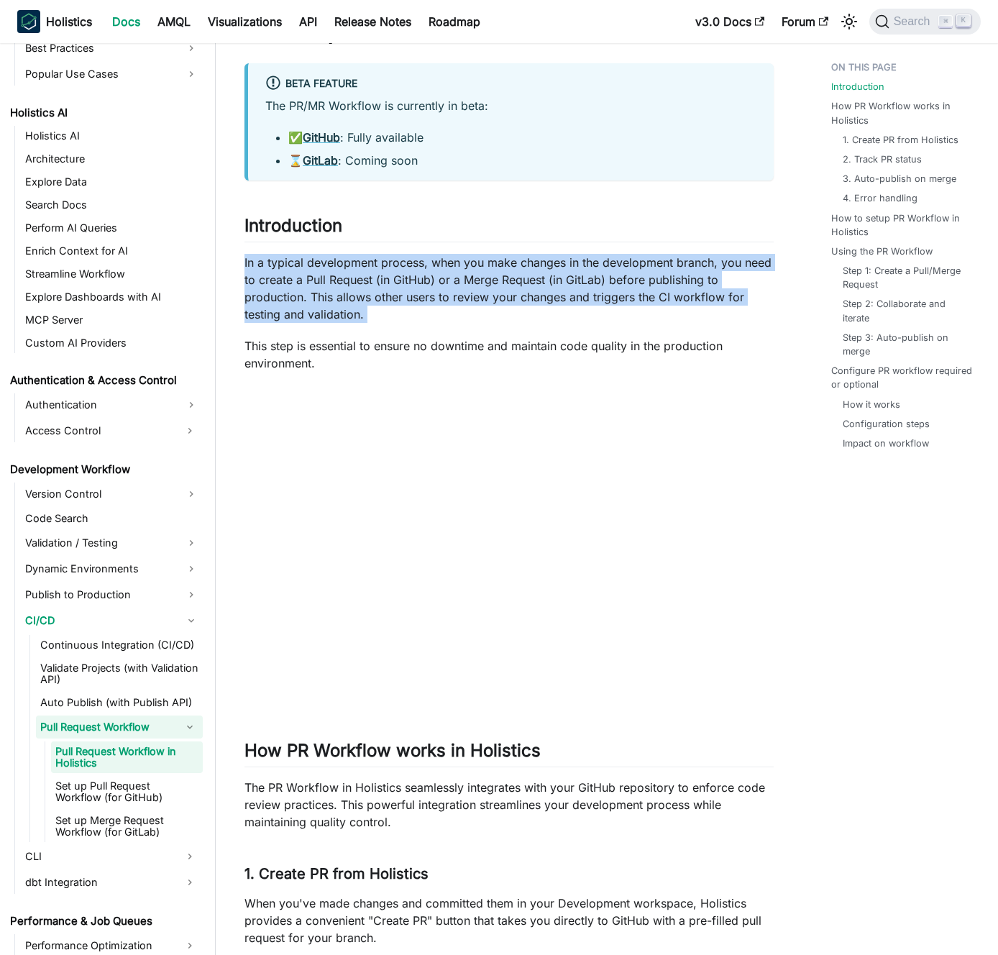
click at [318, 298] on p "In a typical development process, when you make changes in the development bran…" at bounding box center [508, 288] width 529 height 69
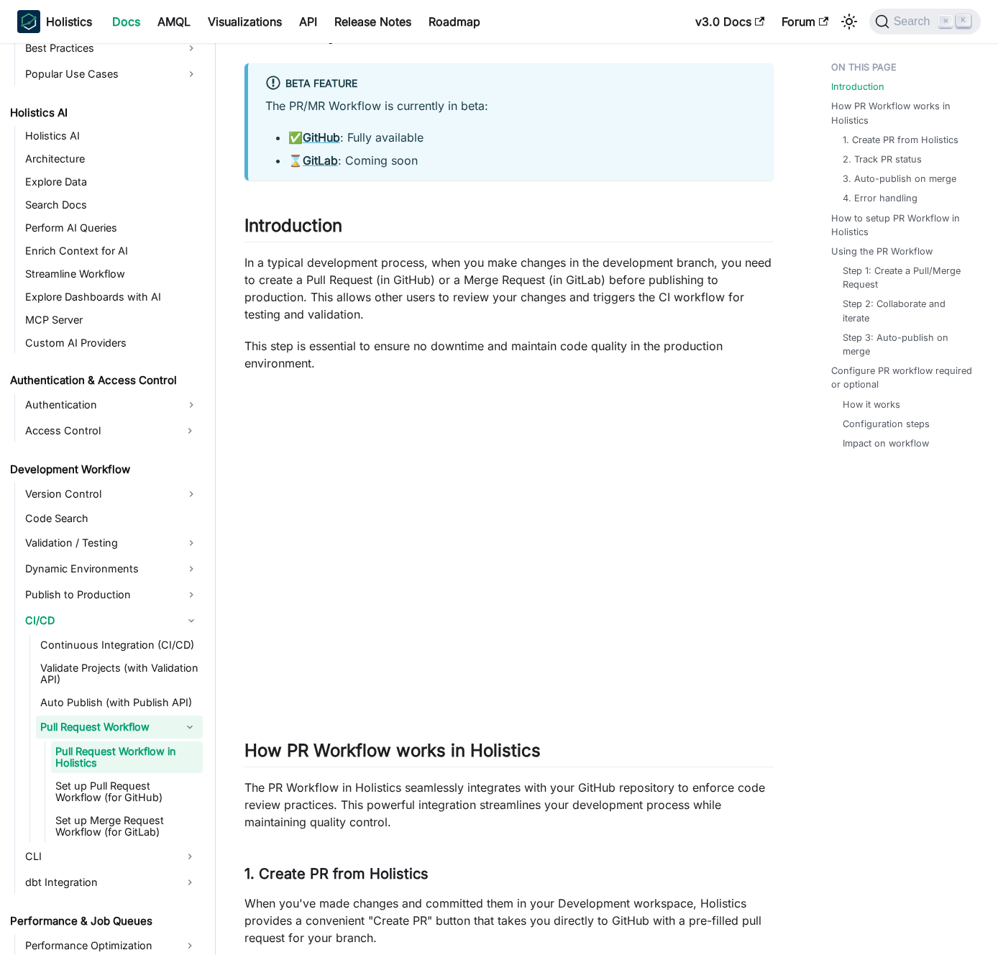
click at [326, 298] on p "In a typical development process, when you make changes in the development bran…" at bounding box center [508, 288] width 529 height 69
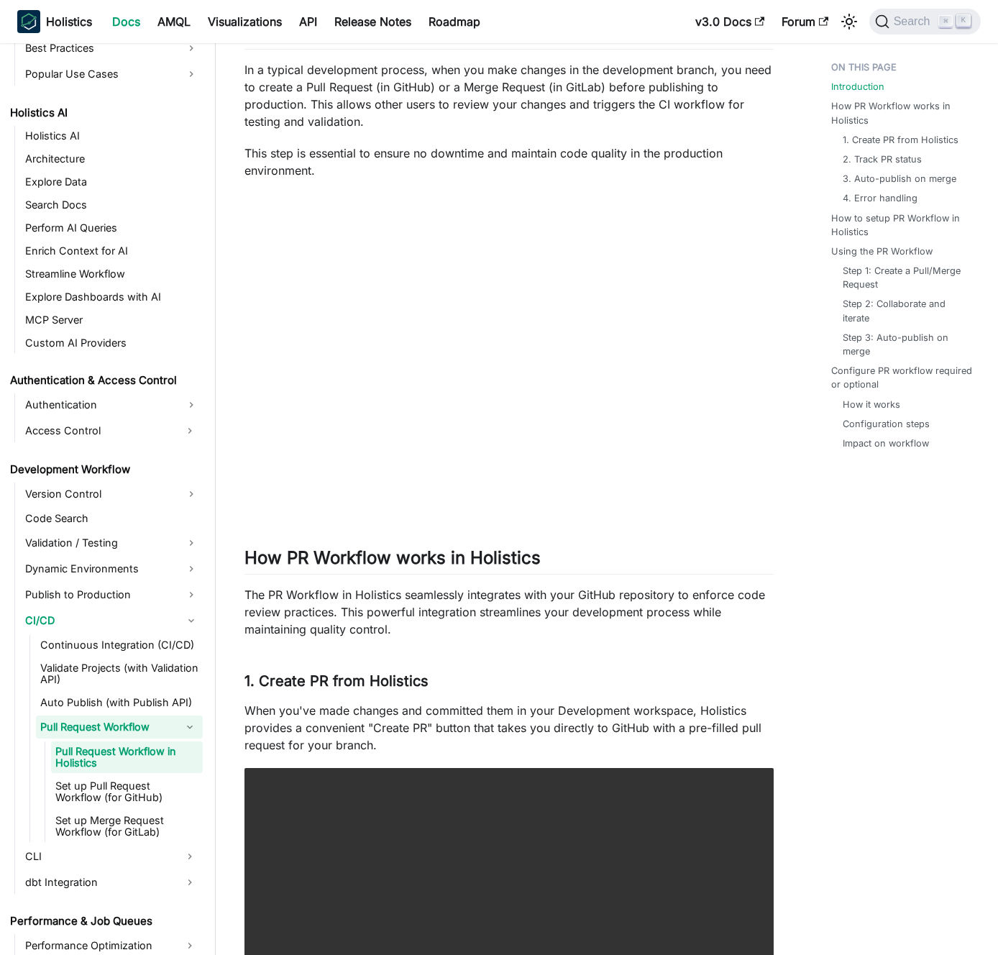
scroll to position [0, 0]
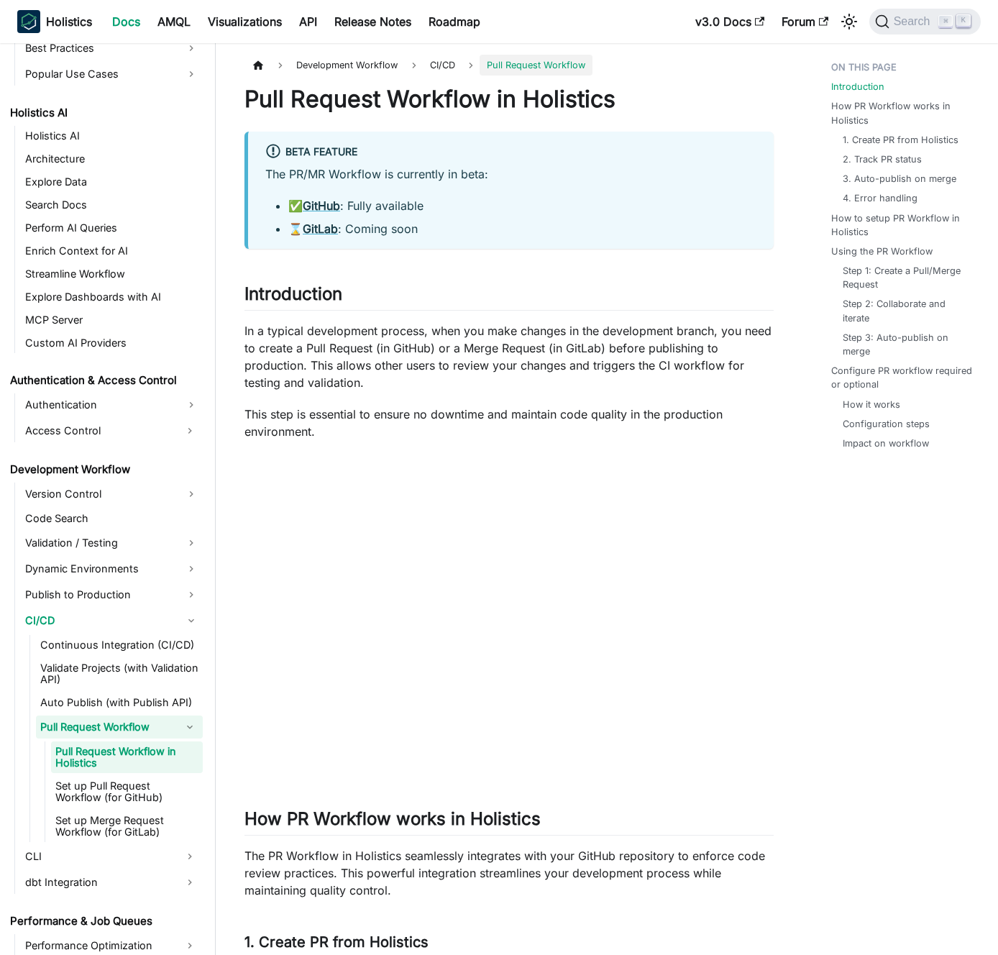
click at [356, 172] on p "The PR/MR Workflow is currently in beta:" at bounding box center [510, 173] width 491 height 17
click at [349, 171] on p "The PR/MR Workflow is currently in beta:" at bounding box center [510, 173] width 491 height 17
click at [380, 216] on ul "✅ GitHub : Fully available ⌛ GitLab : Coming soon" at bounding box center [510, 217] width 491 height 40
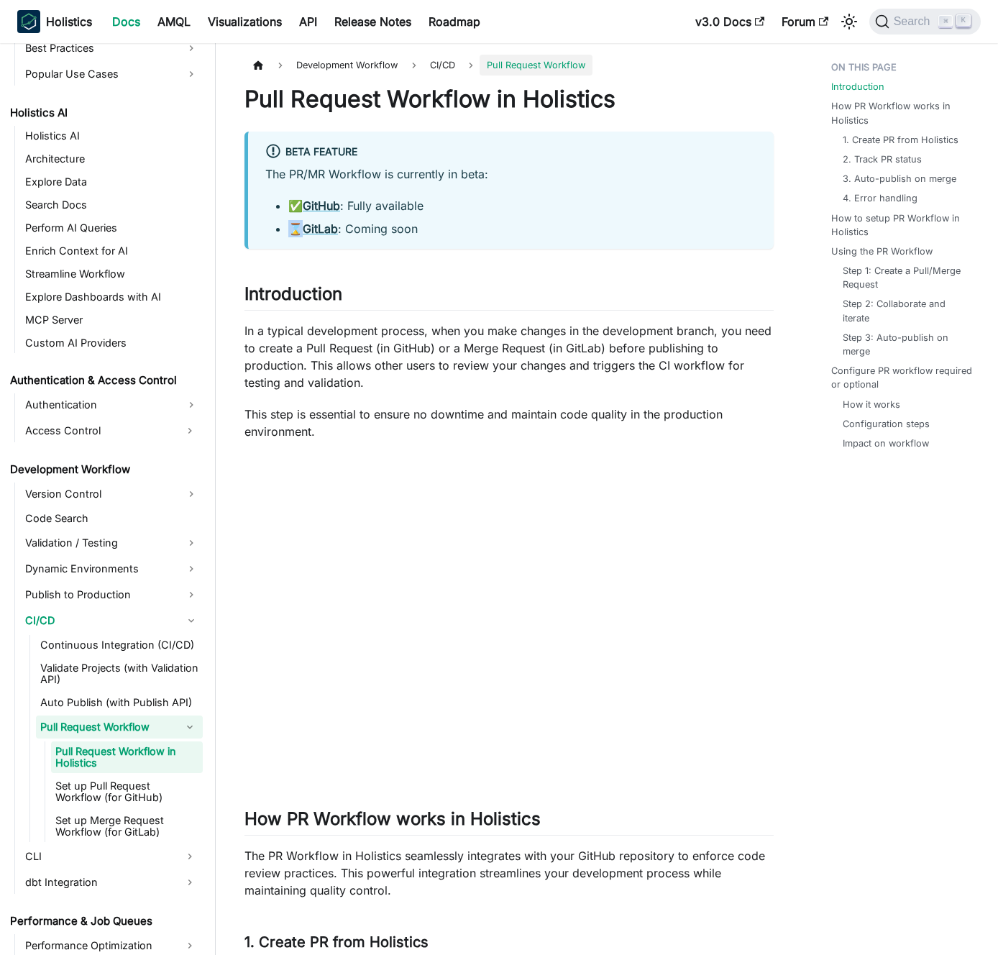
click at [380, 216] on ul "✅ GitHub : Fully available ⌛ GitLab : Coming soon" at bounding box center [510, 217] width 491 height 40
click at [395, 226] on li "⌛ GitLab : Coming soon" at bounding box center [522, 228] width 468 height 17
click at [395, 225] on li "⌛ GitLab : Coming soon" at bounding box center [522, 228] width 468 height 17
click at [391, 207] on ul "✅ GitHub : Fully available ⌛ GitLab : Coming soon" at bounding box center [510, 217] width 491 height 40
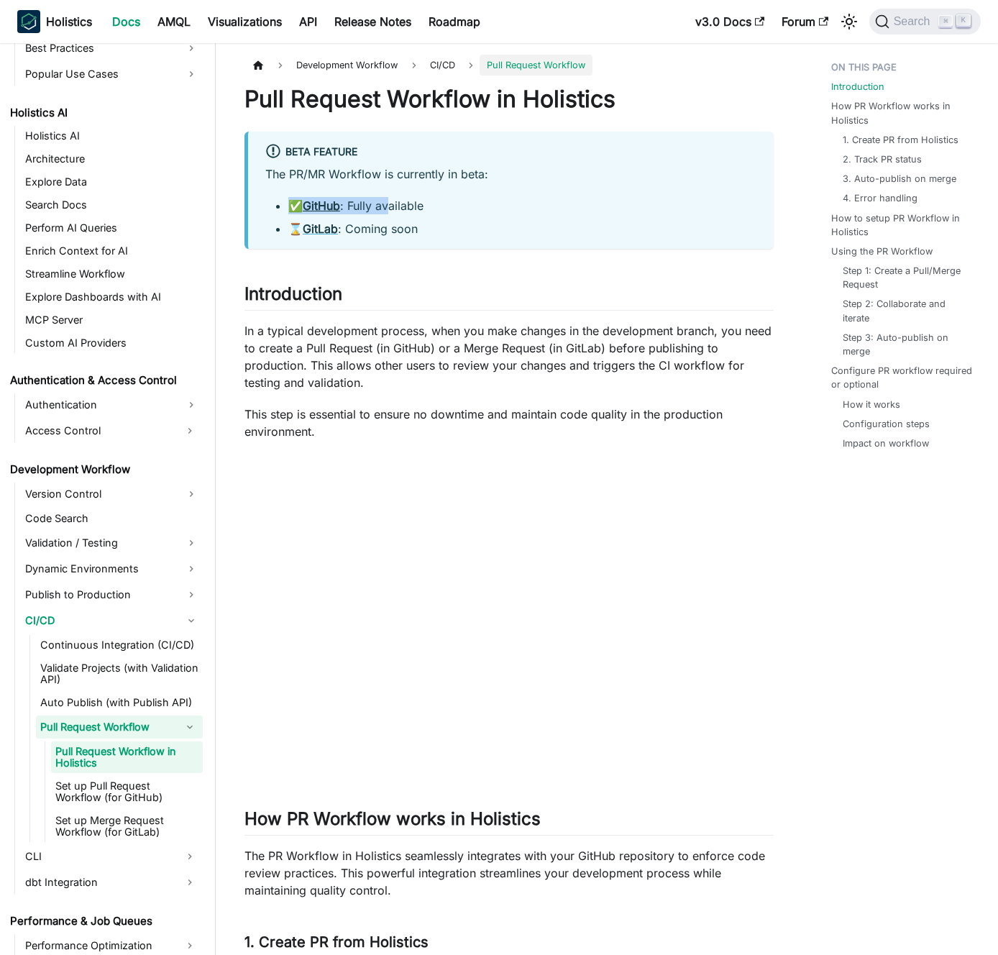
click at [391, 206] on li "✅ GitHub : Fully available" at bounding box center [522, 205] width 468 height 17
drag, startPoint x: 391, startPoint y: 206, endPoint x: 406, endPoint y: 223, distance: 22.4
click at [406, 223] on ul "✅ GitHub : Fully available ⌛ GitLab : Coming soon" at bounding box center [510, 217] width 491 height 40
click at [406, 223] on li "⌛ GitLab : Coming soon" at bounding box center [522, 228] width 468 height 17
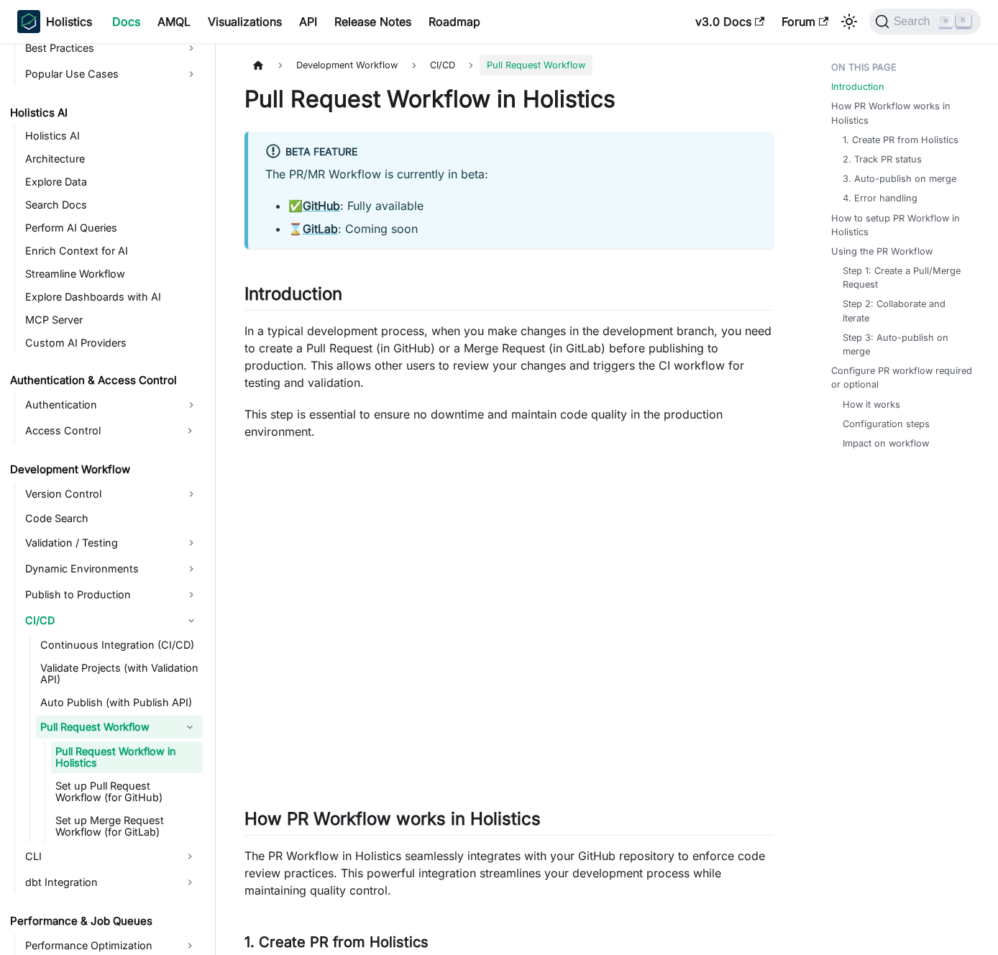
click at [438, 331] on p "In a typical development process, when you make changes in the development bran…" at bounding box center [508, 356] width 529 height 69
click at [260, 357] on p "In a typical development process, when you make changes in the development bran…" at bounding box center [508, 356] width 529 height 69
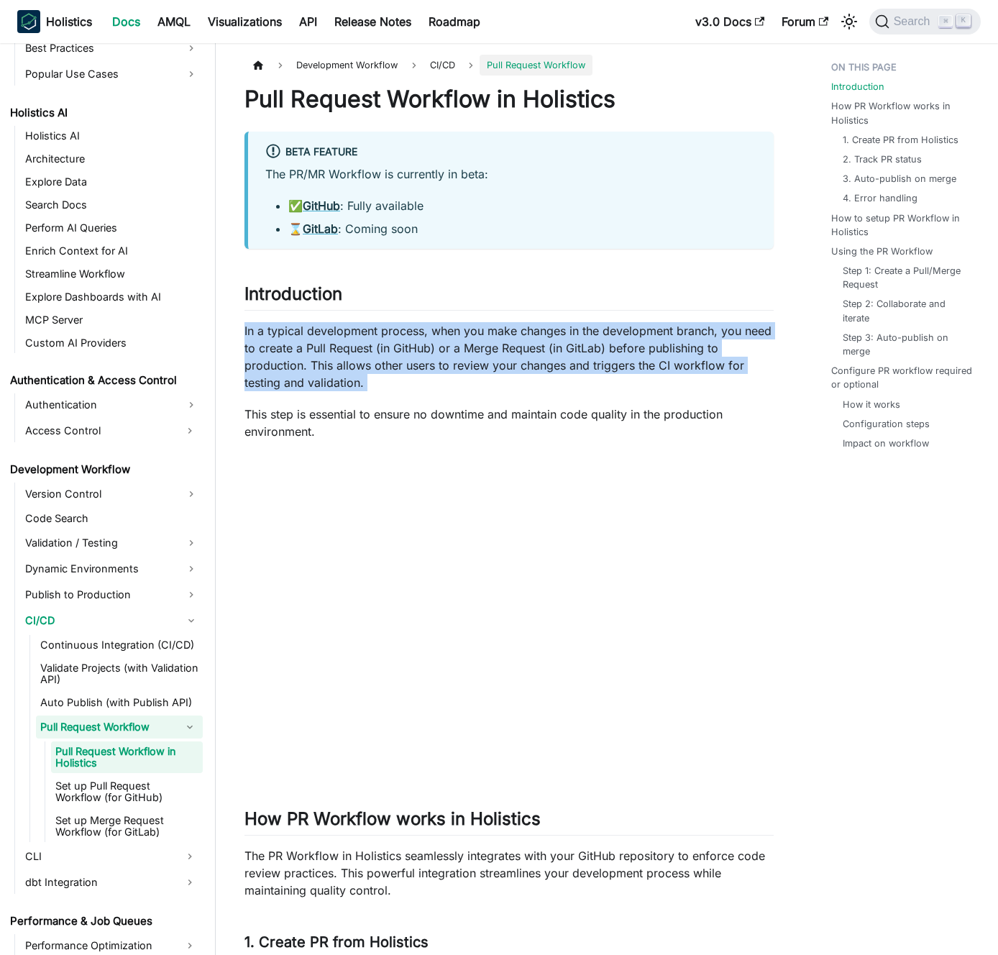
click at [260, 357] on p "In a typical development process, when you make changes in the development bran…" at bounding box center [508, 356] width 529 height 69
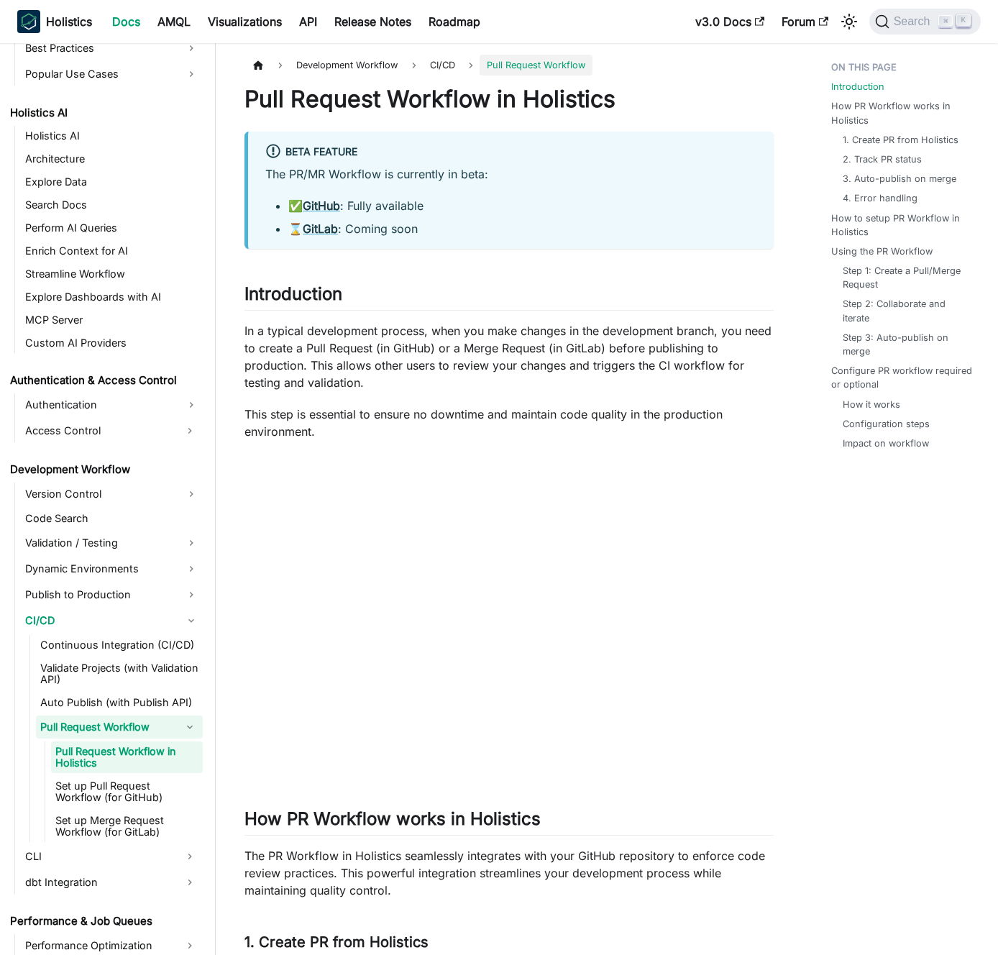
click at [267, 355] on p "In a typical development process, when you make changes in the development bran…" at bounding box center [508, 356] width 529 height 69
click at [267, 354] on p "In a typical development process, when you make changes in the development bran…" at bounding box center [508, 356] width 529 height 69
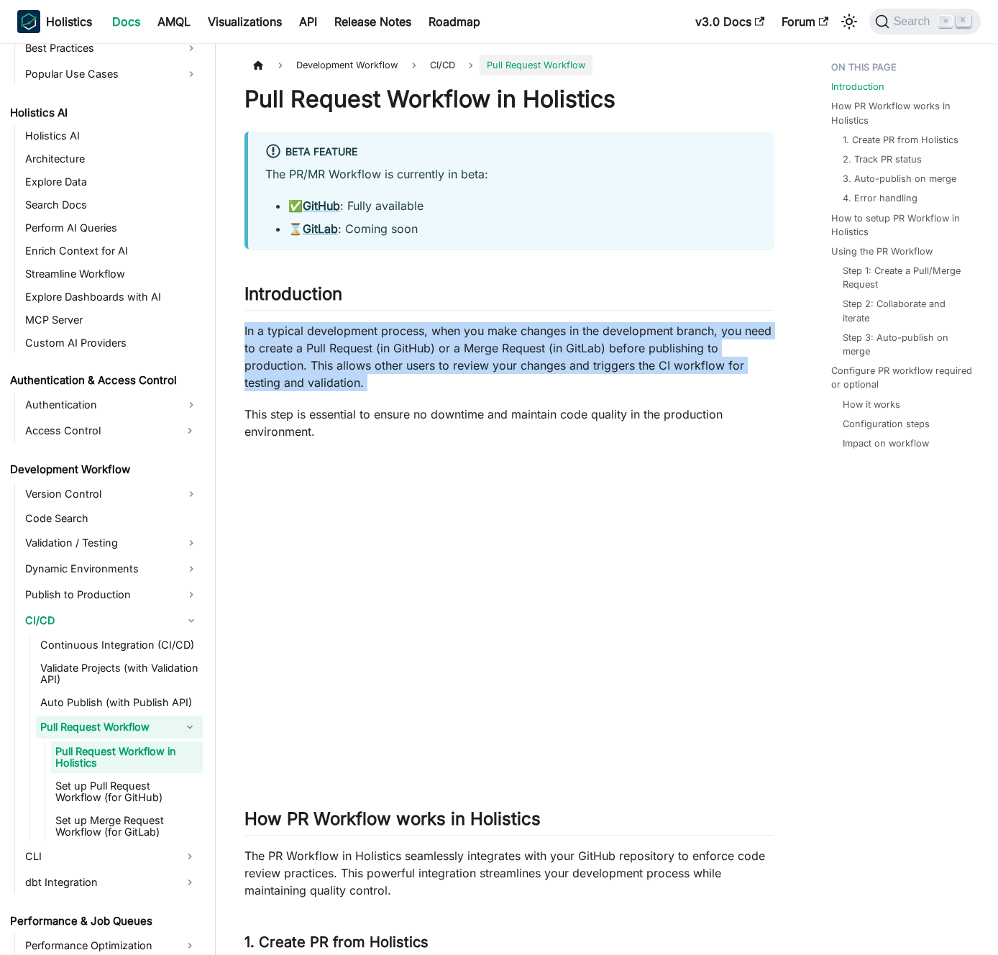
click at [267, 354] on p "In a typical development process, when you make changes in the development bran…" at bounding box center [508, 356] width 529 height 69
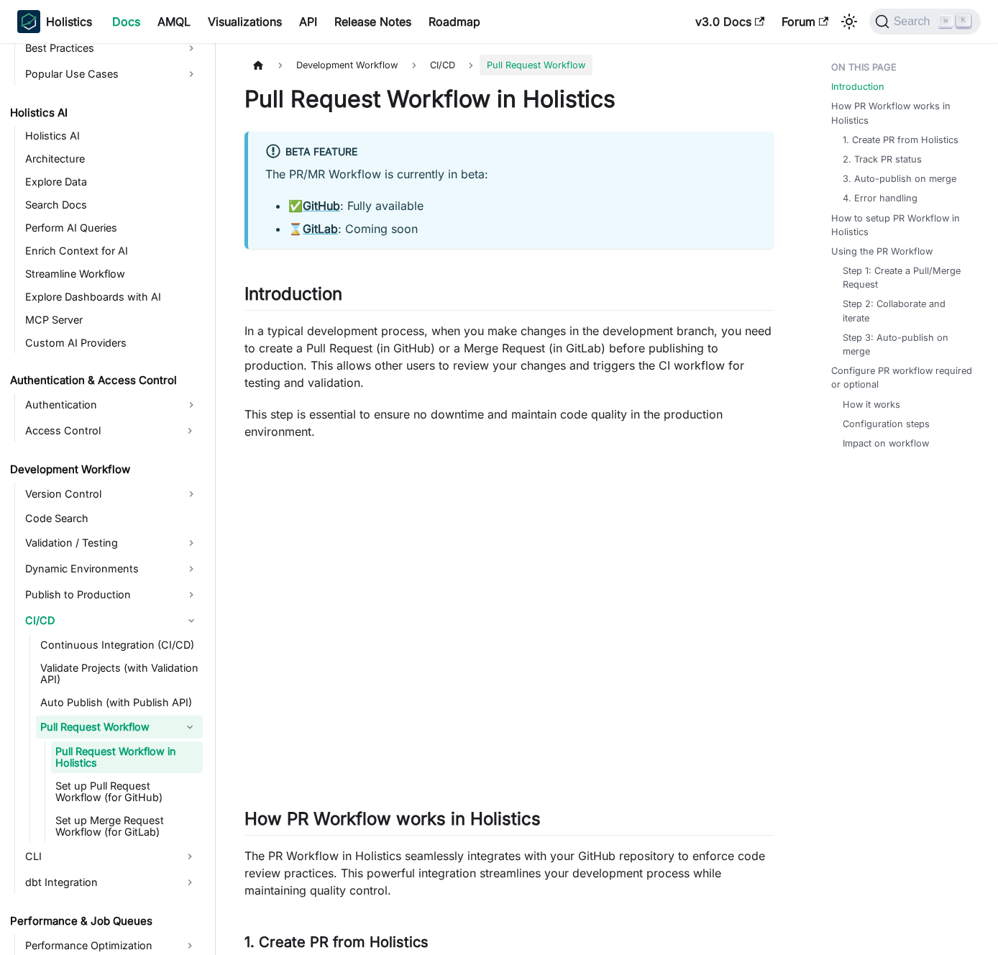
click at [275, 354] on p "In a typical development process, when you make changes in the development bran…" at bounding box center [508, 356] width 529 height 69
